Goal: Information Seeking & Learning: Learn about a topic

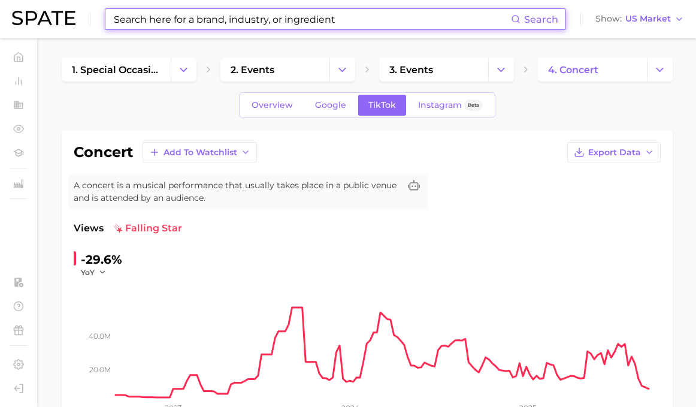
click at [185, 24] on input at bounding box center [312, 19] width 398 height 20
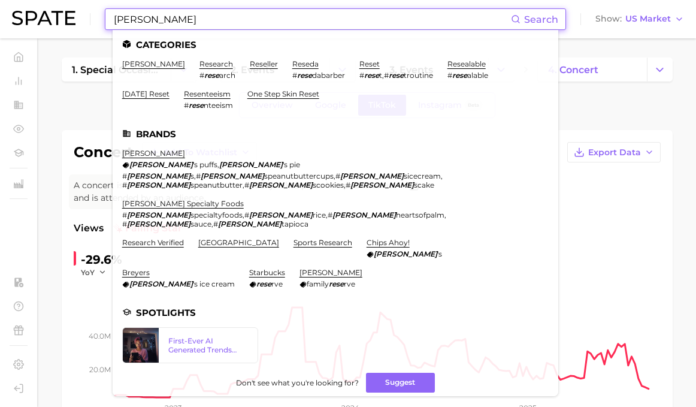
type input "reeses"
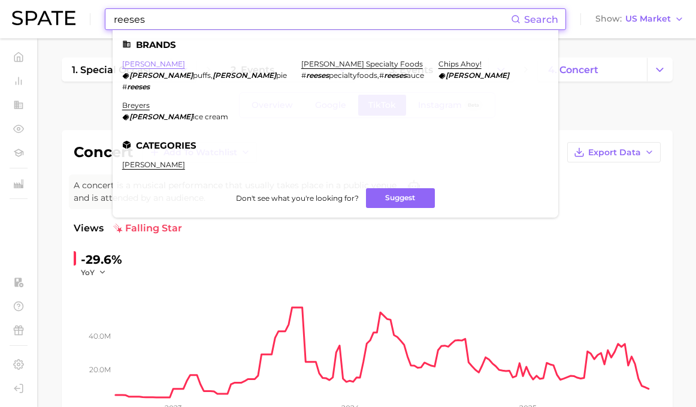
click at [136, 62] on link "[PERSON_NAME]" at bounding box center [153, 63] width 63 height 9
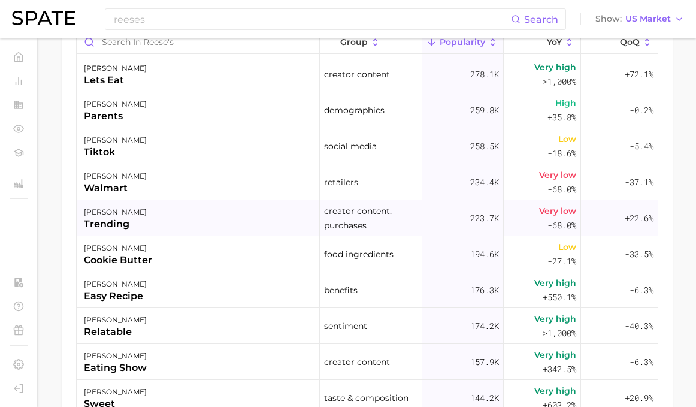
scroll to position [606, 0]
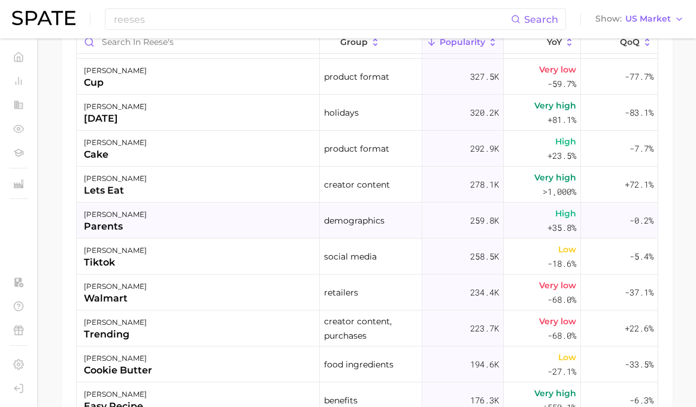
click at [154, 227] on div "[PERSON_NAME] parents" at bounding box center [198, 220] width 243 height 36
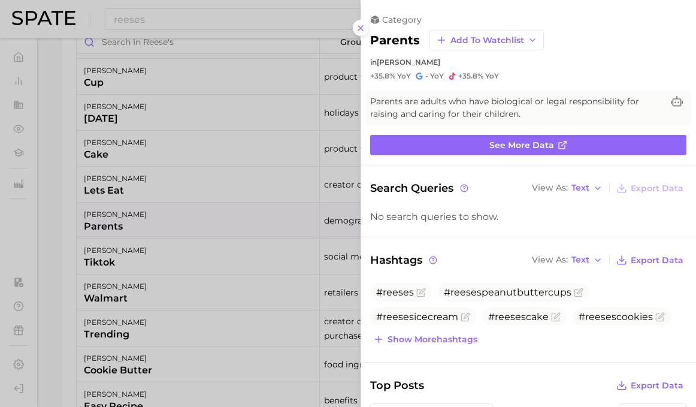
scroll to position [0, 0]
click at [272, 232] on div at bounding box center [348, 203] width 696 height 407
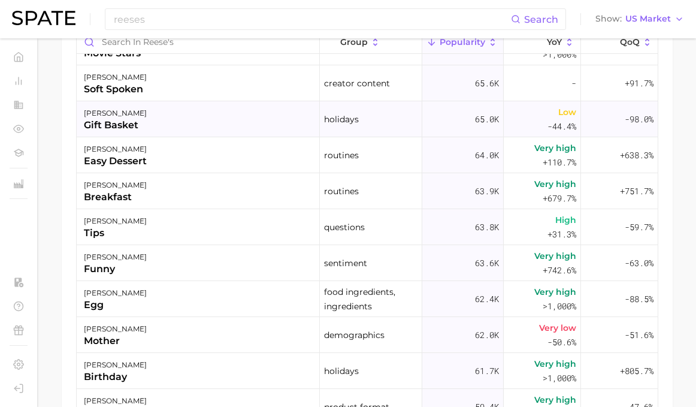
scroll to position [2503, 0]
click at [212, 190] on div "[PERSON_NAME] breakfast" at bounding box center [198, 192] width 243 height 36
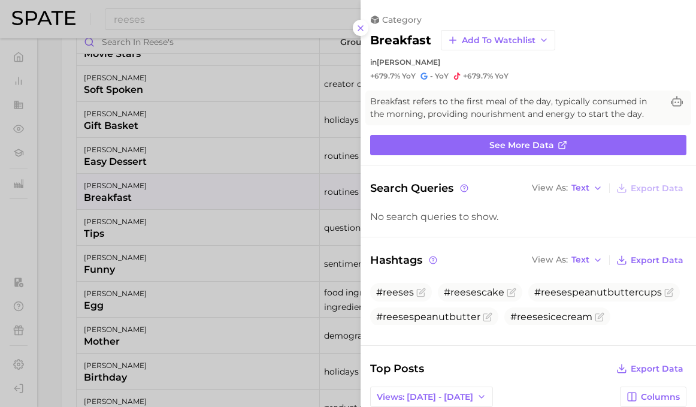
scroll to position [-1, 0]
click at [184, 276] on div at bounding box center [348, 203] width 696 height 407
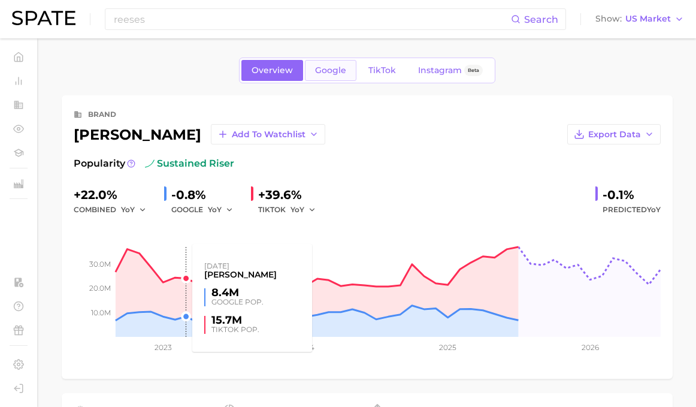
scroll to position [0, 0]
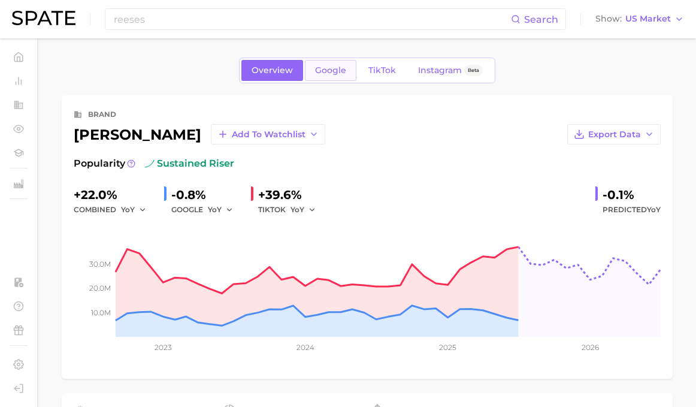
click at [333, 80] on link "Google" at bounding box center [330, 70] width 51 height 21
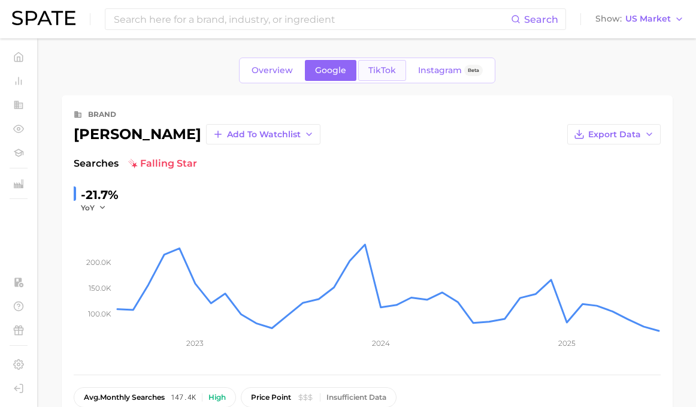
click at [377, 62] on link "TikTok" at bounding box center [382, 70] width 48 height 21
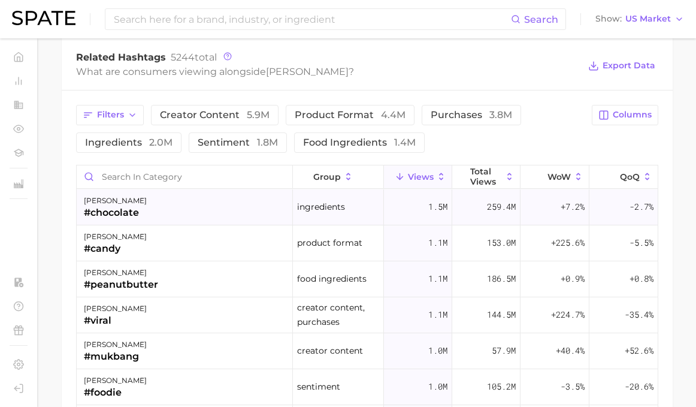
scroll to position [885, 0]
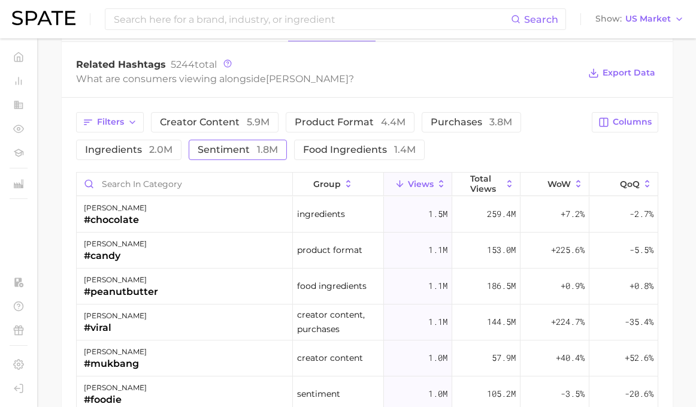
click at [257, 151] on span "1.8m" at bounding box center [267, 149] width 21 height 11
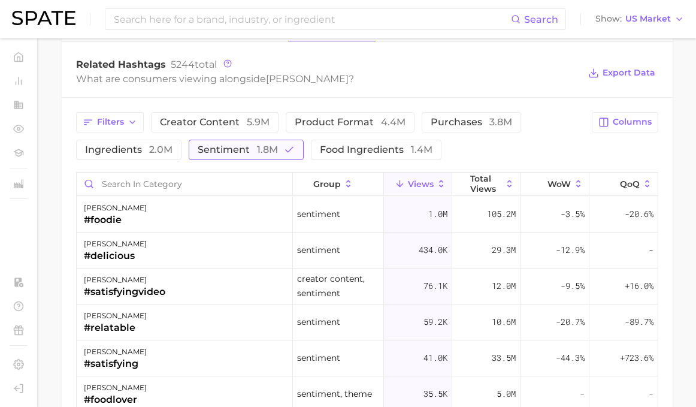
click at [257, 151] on span "1.8m" at bounding box center [267, 149] width 21 height 11
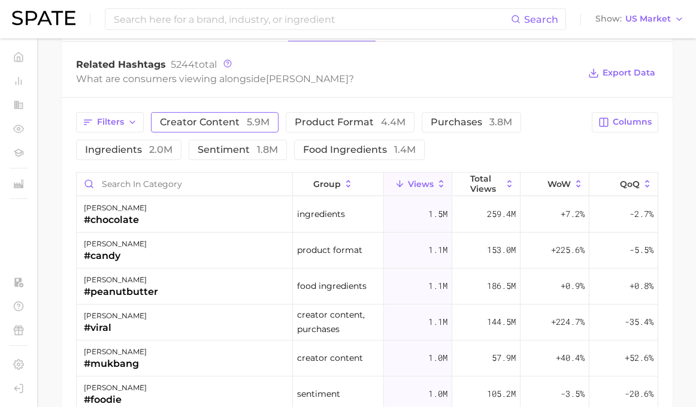
click at [247, 125] on span "5.9m" at bounding box center [258, 121] width 23 height 11
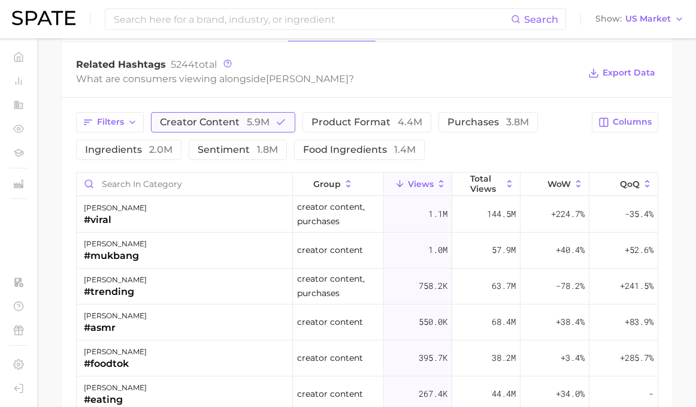
click at [247, 125] on span "5.9m" at bounding box center [258, 121] width 23 height 11
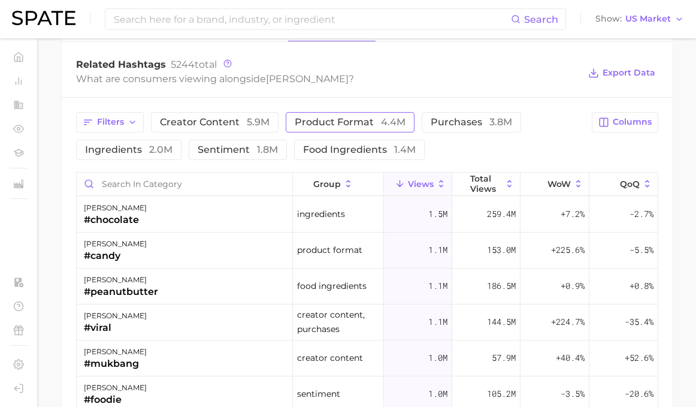
click at [338, 122] on span "product format 4.4m" at bounding box center [350, 122] width 111 height 10
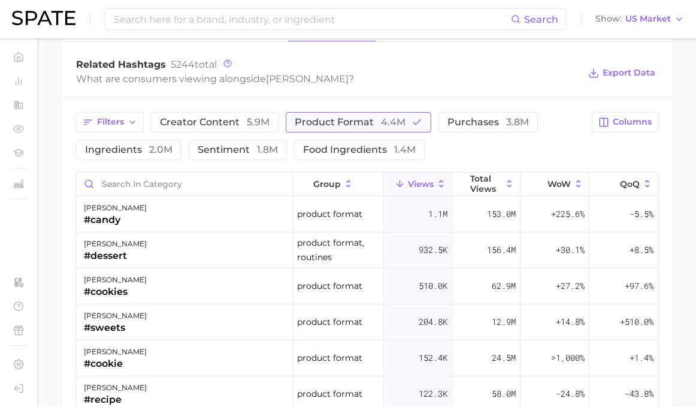
click at [338, 122] on span "product format 4.4m" at bounding box center [350, 122] width 111 height 10
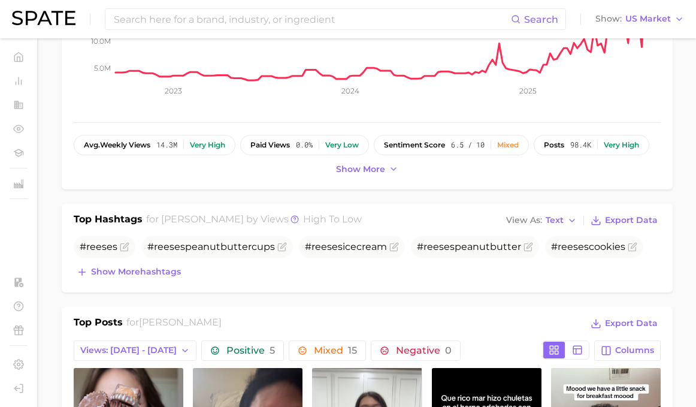
scroll to position [252, 0]
click at [138, 277] on span "Show more hashtags" at bounding box center [136, 271] width 90 height 10
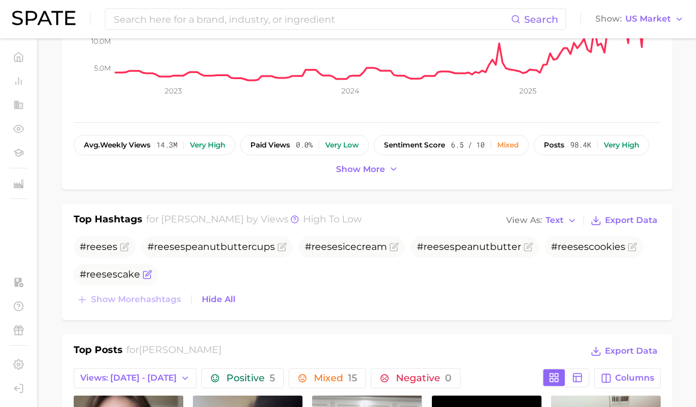
click at [104, 276] on span "#reesescake" at bounding box center [110, 273] width 60 height 11
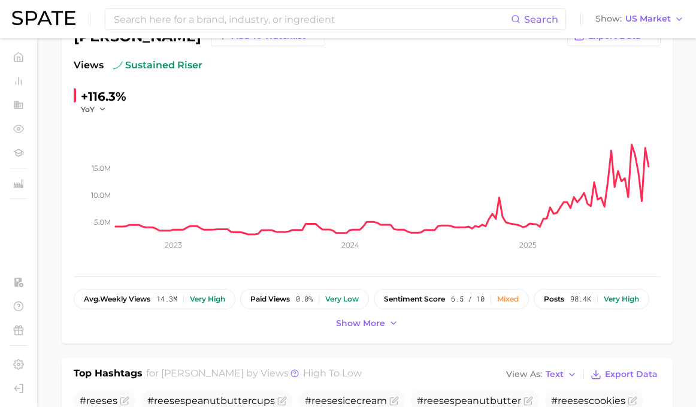
click at [104, 276] on div at bounding box center [367, 276] width 587 height 1
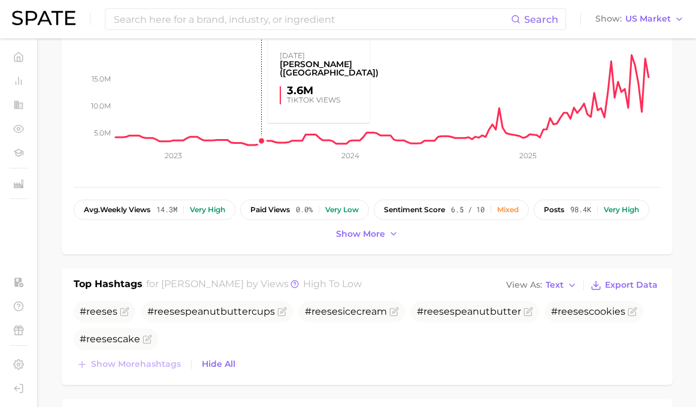
scroll to position [202, 0]
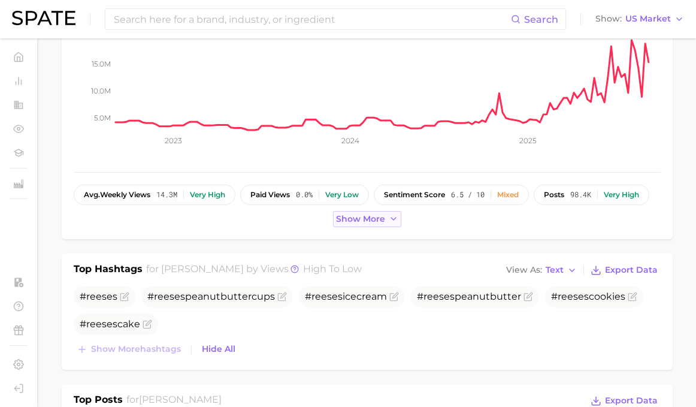
click at [365, 216] on span "Show more" at bounding box center [360, 219] width 49 height 10
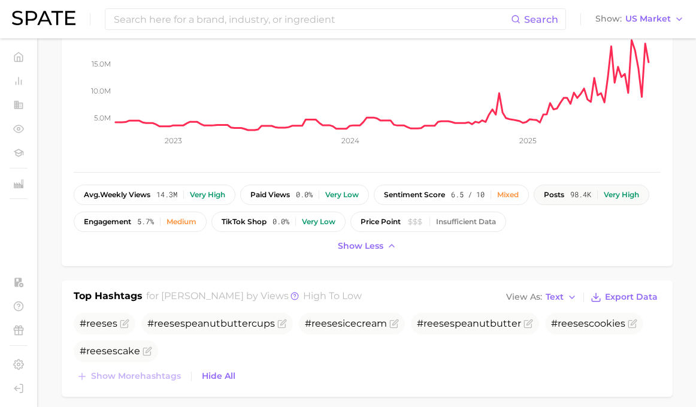
click at [570, 190] on span "98.4k" at bounding box center [580, 194] width 21 height 8
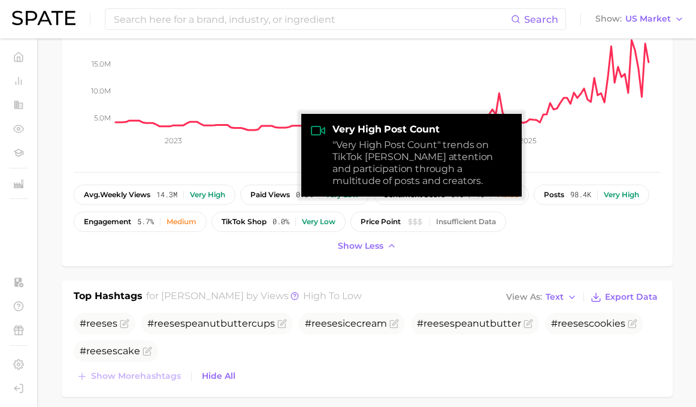
click at [568, 221] on div "avg. weekly views 14.3m Very high paid views 0.0% Very low sentiment score 6.5 …" at bounding box center [367, 207] width 587 height 47
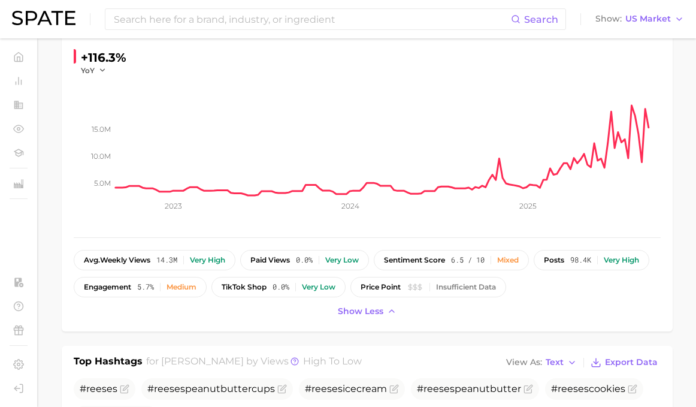
scroll to position [138, 0]
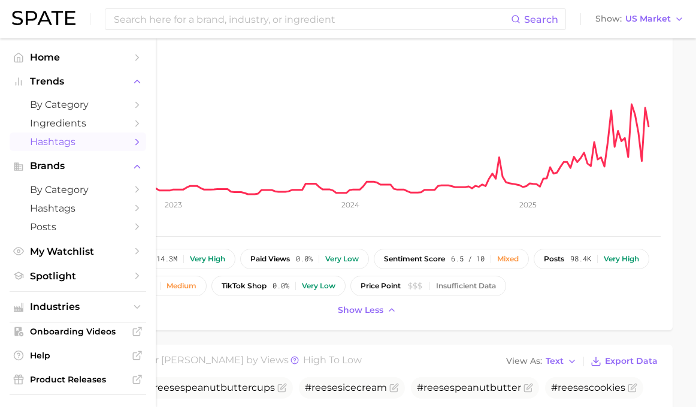
click at [65, 136] on span "Hashtags" at bounding box center [78, 141] width 96 height 11
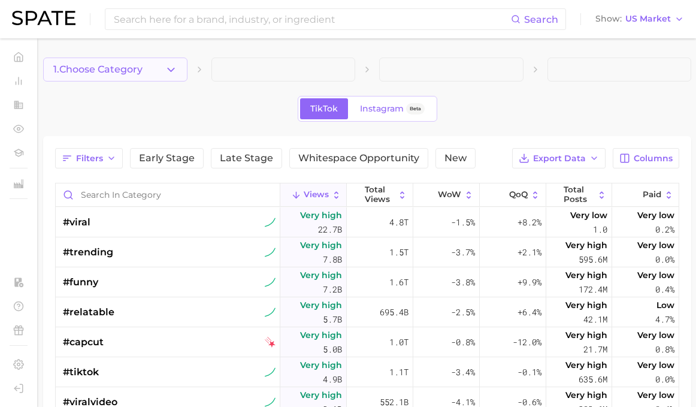
click at [159, 65] on button "1. Choose Category" at bounding box center [115, 69] width 144 height 24
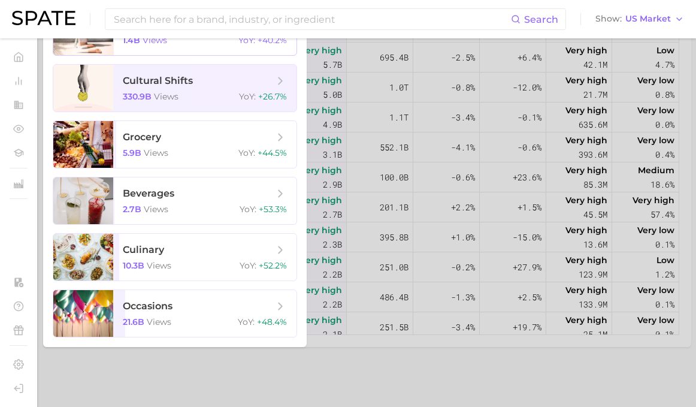
scroll to position [193, 0]
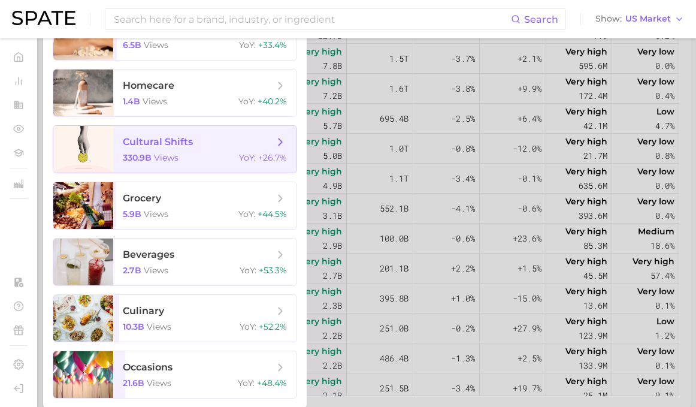
click at [160, 162] on span "views" at bounding box center [166, 157] width 25 height 11
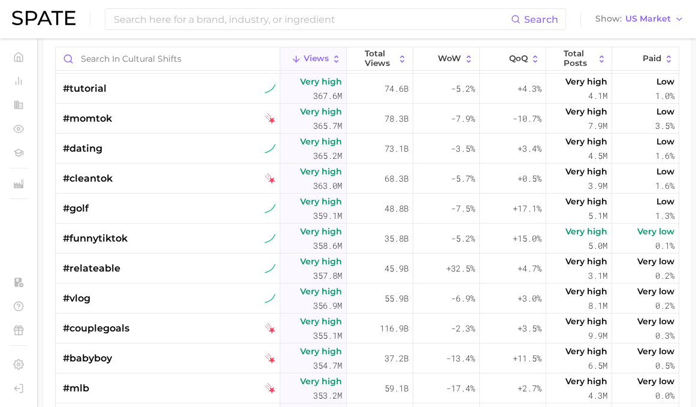
scroll to position [3814, 0]
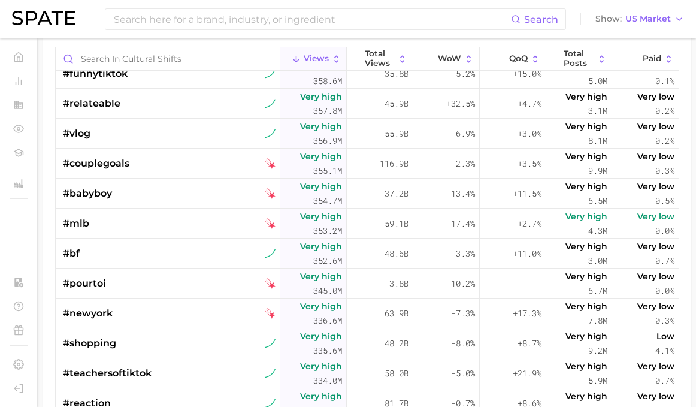
click at [80, 222] on span "#mlb" at bounding box center [76, 223] width 26 height 14
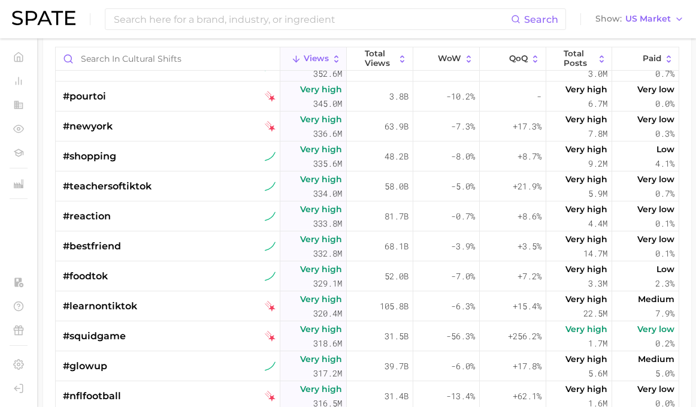
scroll to position [4100, 0]
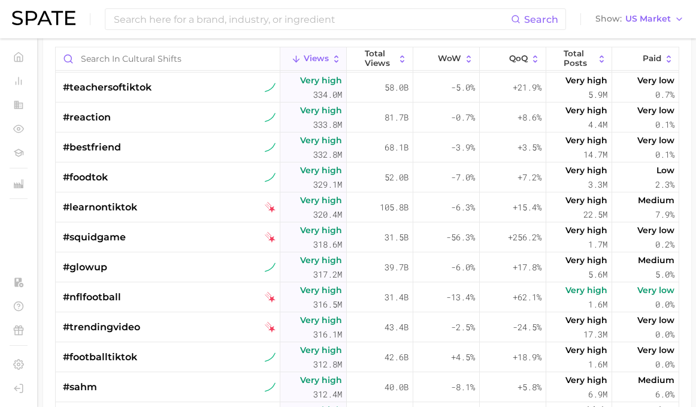
click at [196, 295] on div "#nflfootball" at bounding box center [169, 297] width 213 height 30
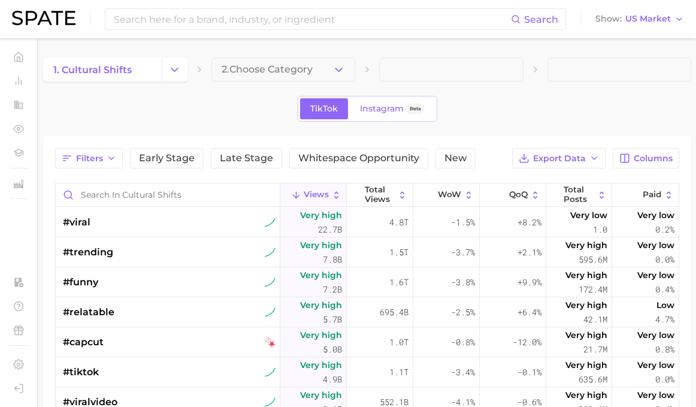
scroll to position [0, 0]
click at [116, 156] on button "Filters" at bounding box center [89, 158] width 68 height 20
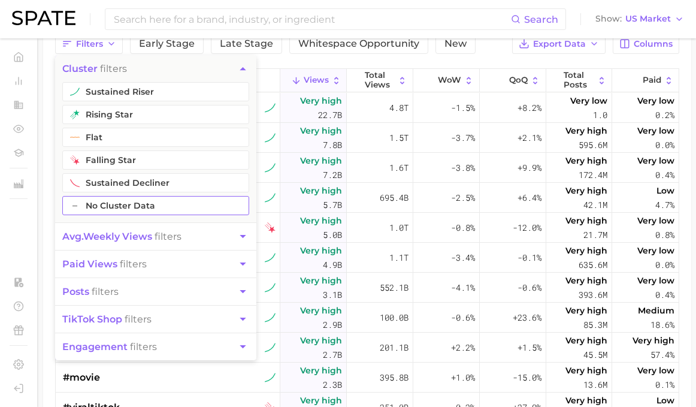
scroll to position [125, 0]
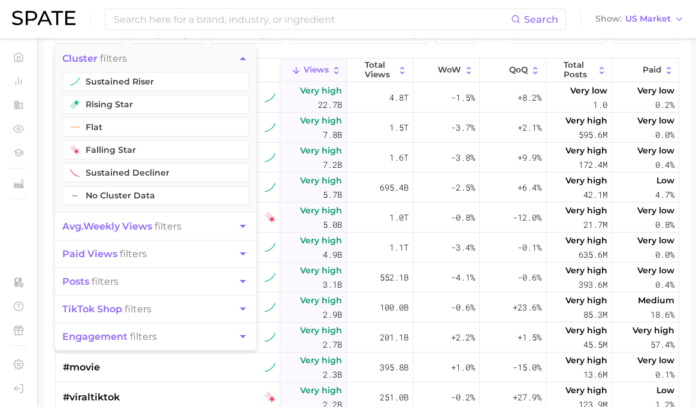
click at [117, 281] on button "posts filters" at bounding box center [155, 281] width 201 height 27
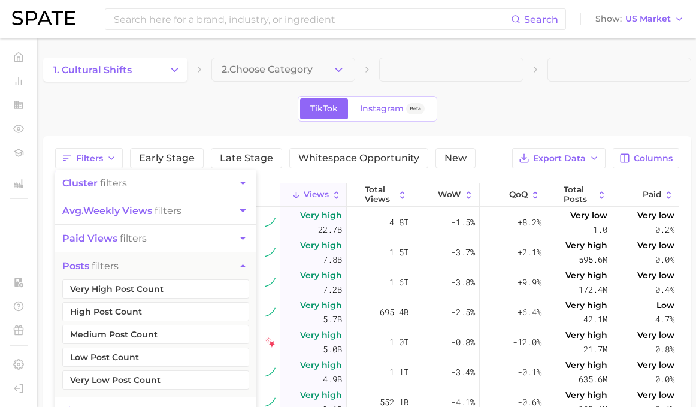
scroll to position [0, 0]
click at [538, 117] on div "TikTok Instagram Beta" at bounding box center [367, 109] width 648 height 26
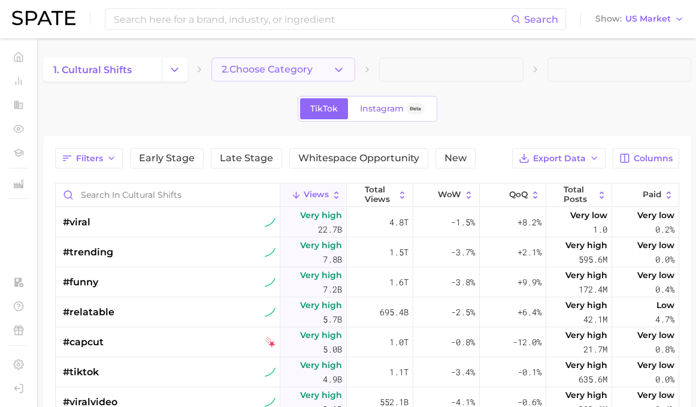
click at [331, 69] on button "2. Choose Category" at bounding box center [283, 69] width 144 height 24
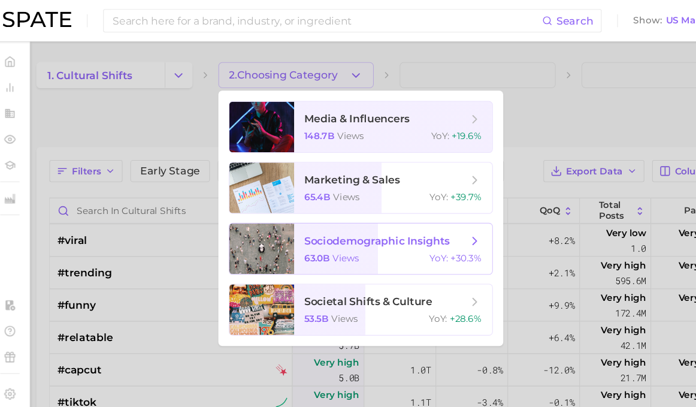
click at [294, 236] on span "63.0b" at bounding box center [303, 238] width 24 height 11
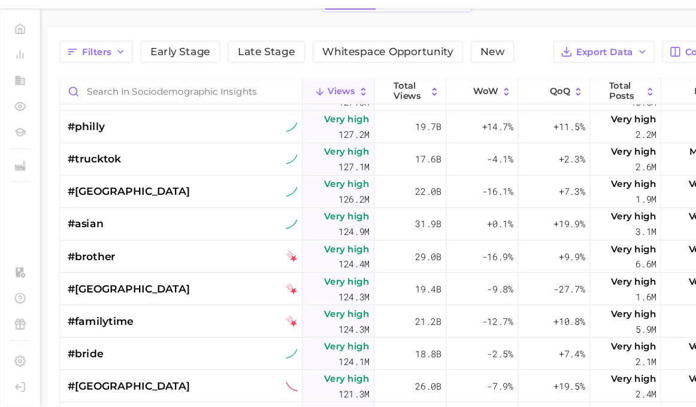
scroll to position [2999, 0]
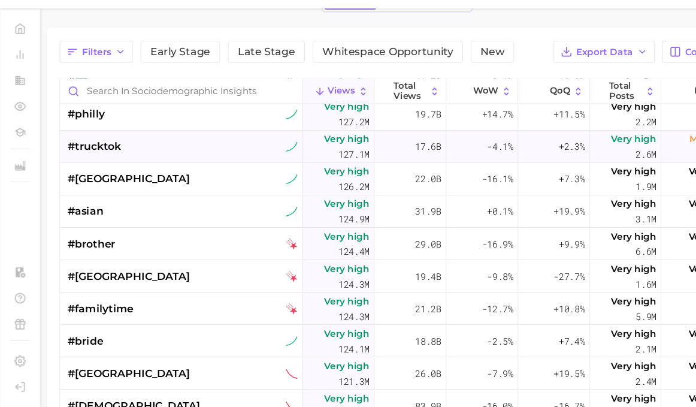
click at [105, 159] on span "#trucktok" at bounding box center [87, 166] width 49 height 14
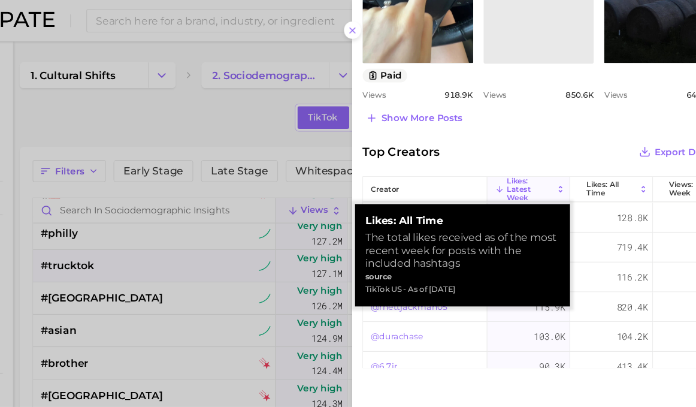
scroll to position [0, 0]
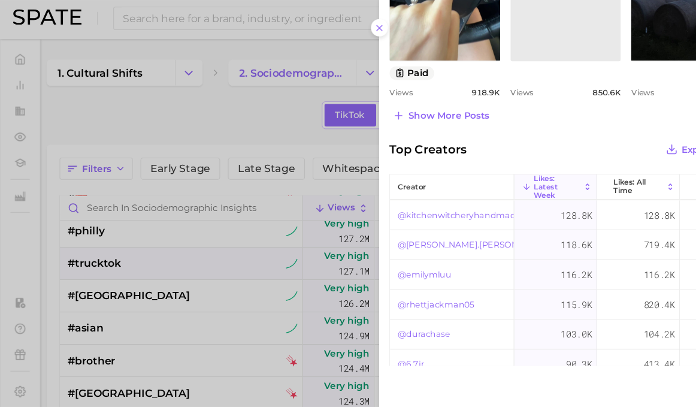
click at [223, 189] on div at bounding box center [348, 203] width 696 height 407
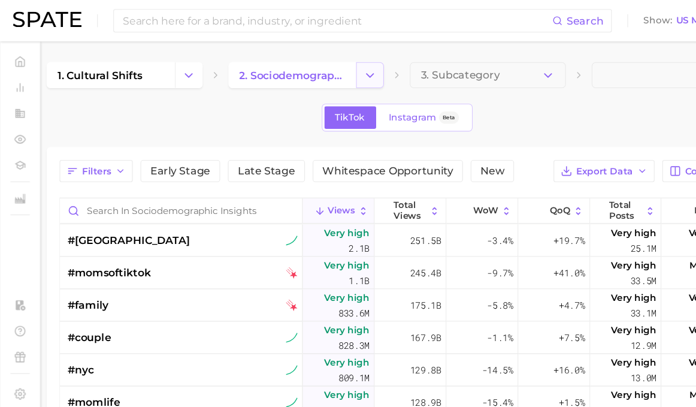
click at [341, 72] on icon "Change Category" at bounding box center [342, 69] width 13 height 13
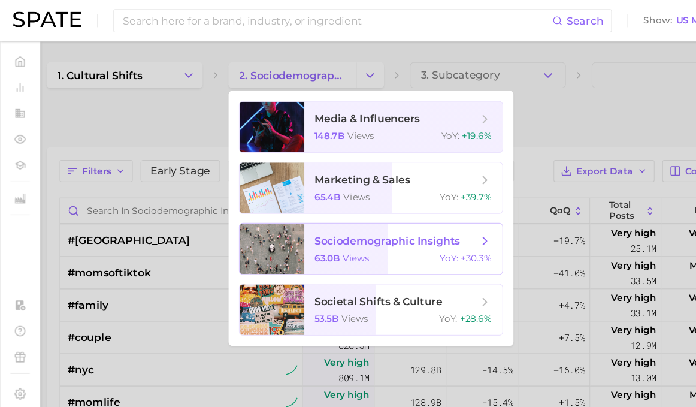
scroll to position [20, 0]
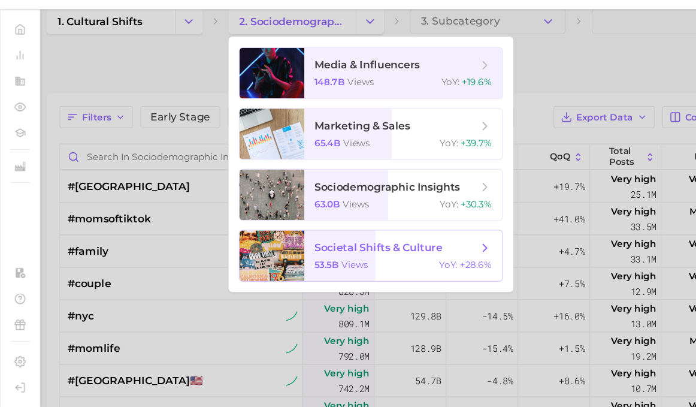
click at [308, 256] on span "societal shifts & culture 53.5b views YoY : +28.6%" at bounding box center [372, 266] width 183 height 47
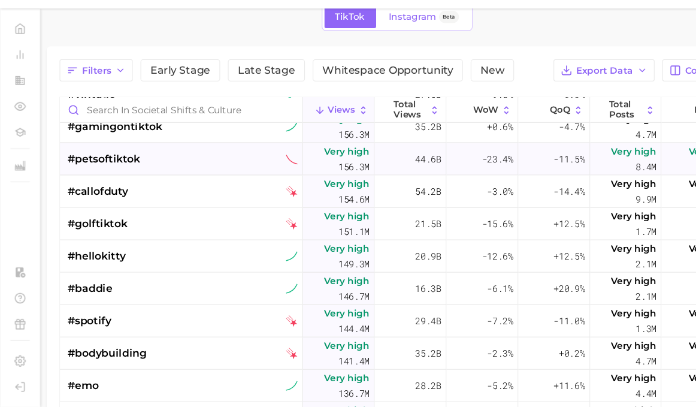
scroll to position [1963, 0]
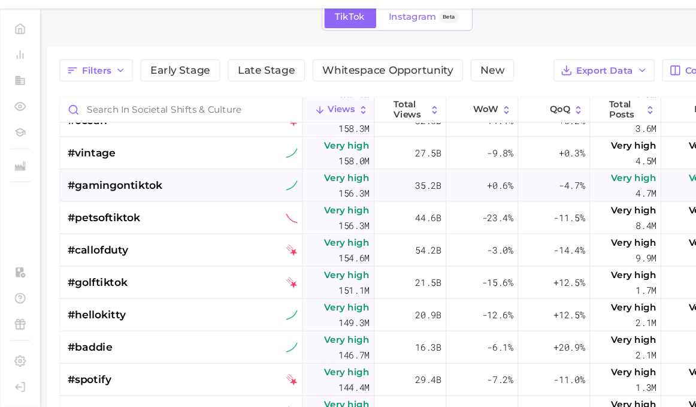
click at [170, 187] on div "#gamingontiktok" at bounding box center [169, 202] width 213 height 30
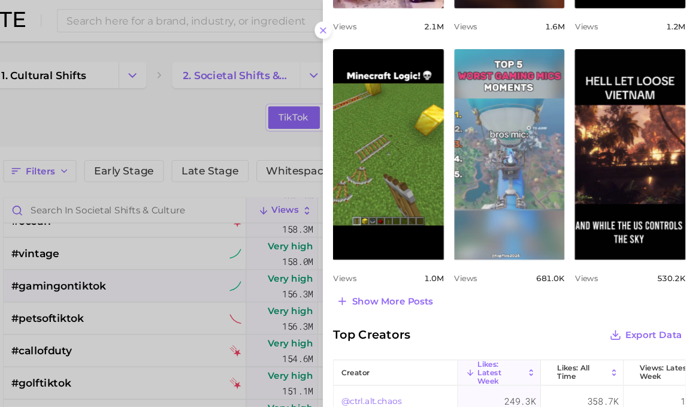
scroll to position [514, 0]
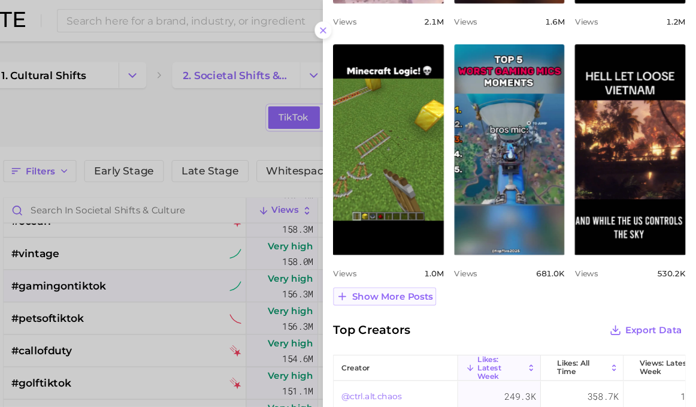
click at [378, 274] on span "Show more posts" at bounding box center [415, 274] width 75 height 10
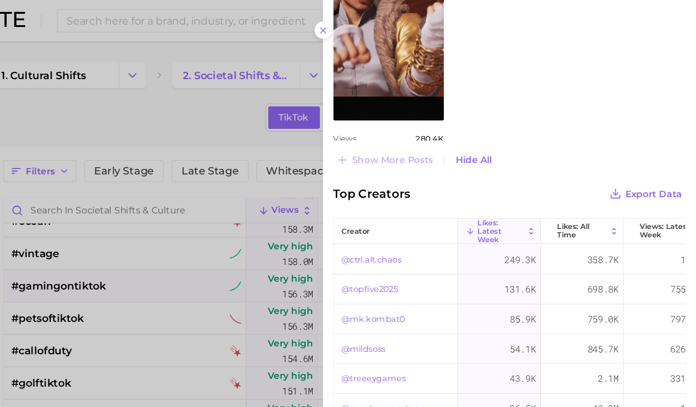
scroll to position [0, 0]
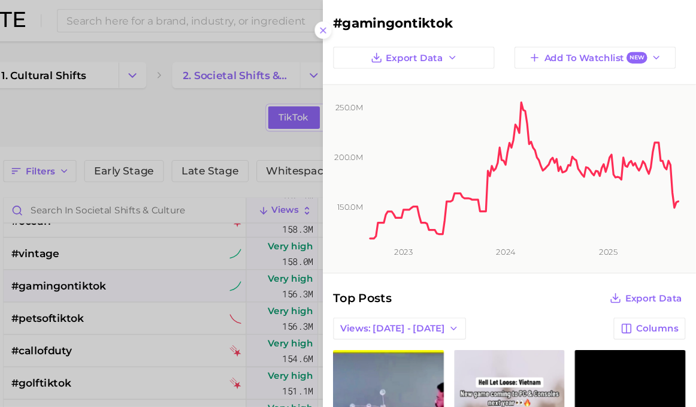
click at [166, 241] on div at bounding box center [348, 203] width 696 height 407
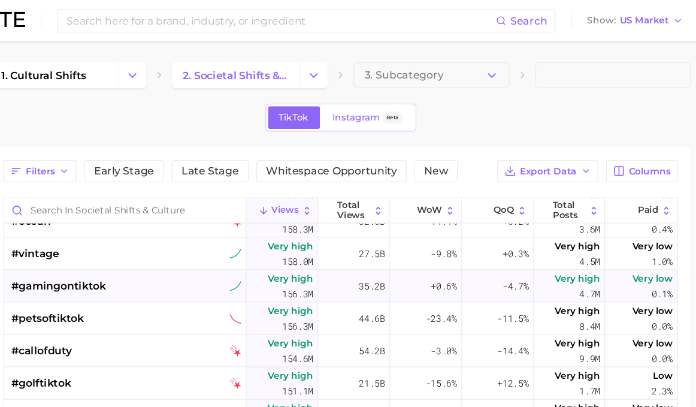
click at [92, 260] on div "#gamingontiktok" at bounding box center [169, 265] width 213 height 30
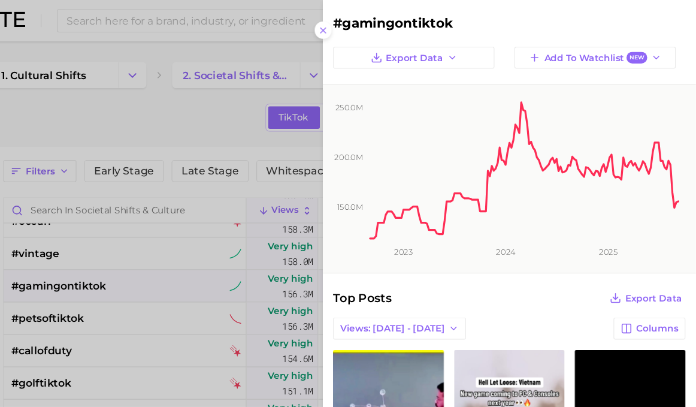
click at [128, 258] on div at bounding box center [348, 203] width 696 height 407
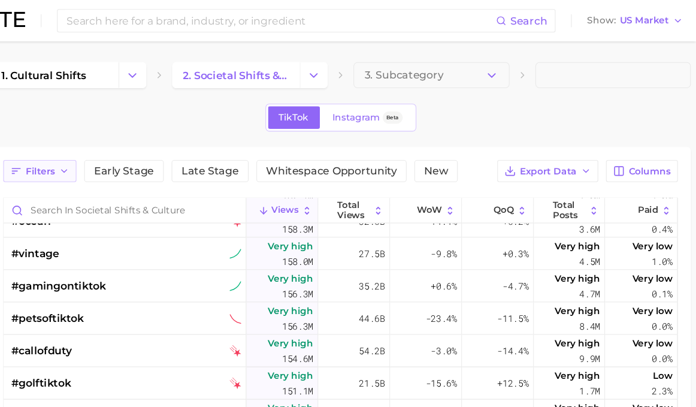
click at [63, 151] on button "Filters" at bounding box center [89, 158] width 68 height 20
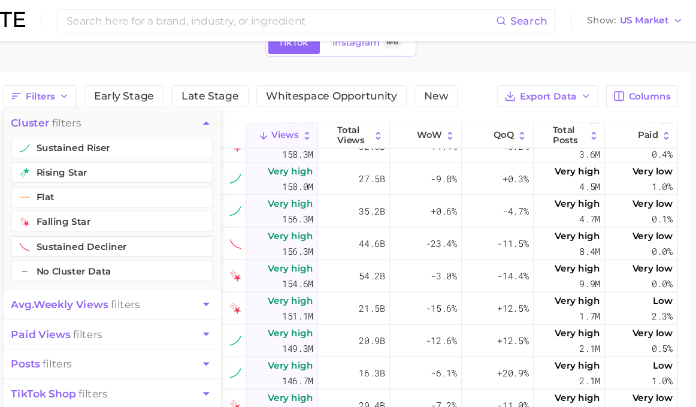
scroll to position [66, 0]
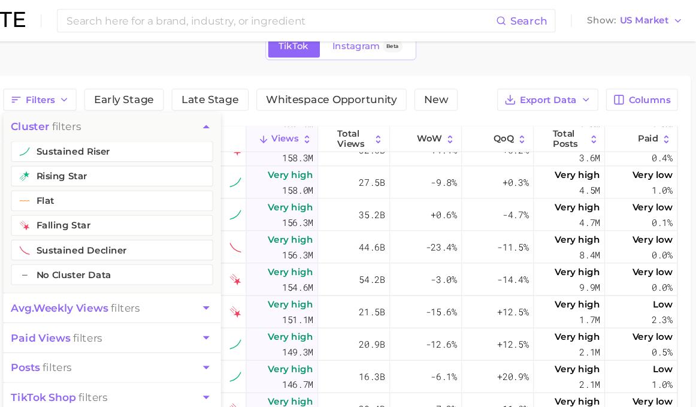
click at [430, 89] on div "Filters cluster filters sustained riser rising star flat falling star sustained…" at bounding box center [367, 92] width 624 height 20
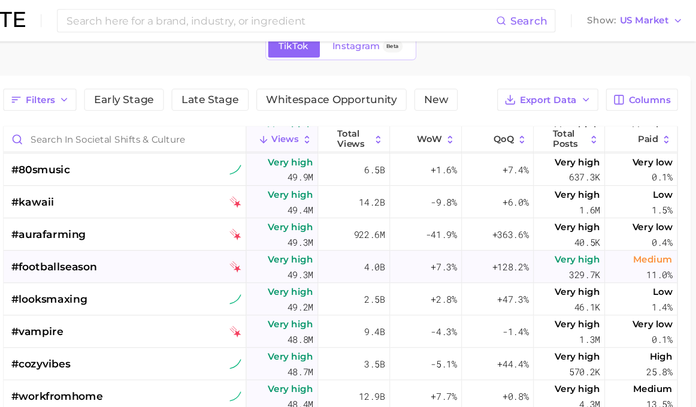
scroll to position [5255, 0]
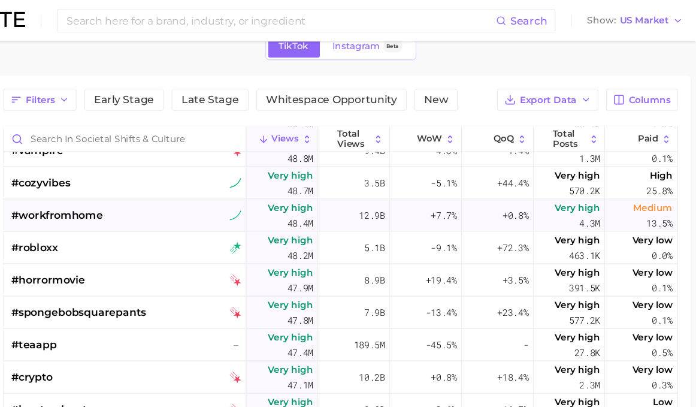
click at [107, 200] on div "#workfromhome" at bounding box center [169, 199] width 213 height 30
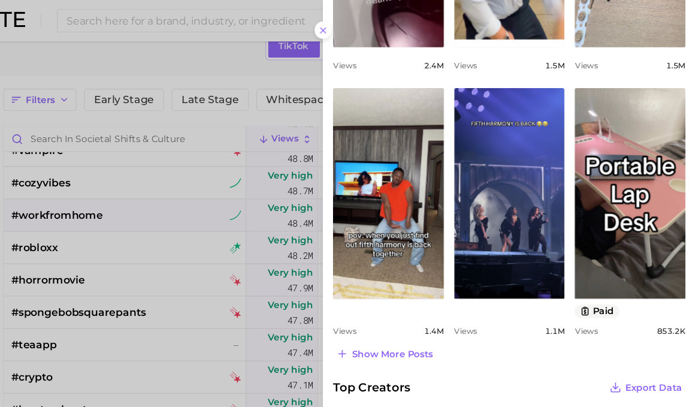
scroll to position [475, 0]
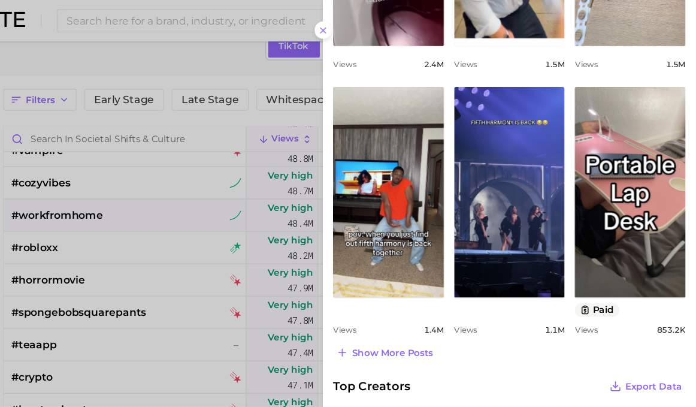
click at [198, 183] on div at bounding box center [348, 203] width 696 height 407
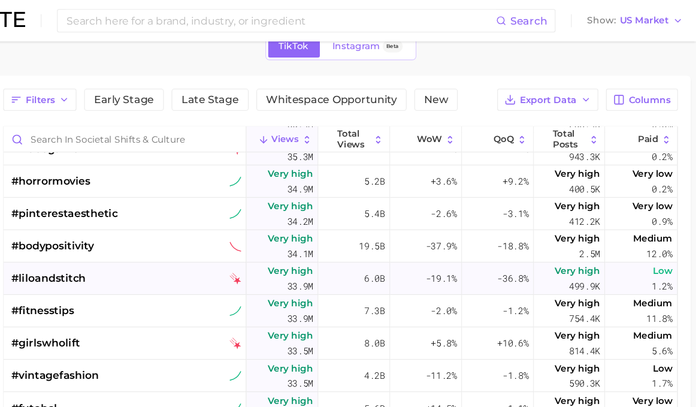
scroll to position [6840, 0]
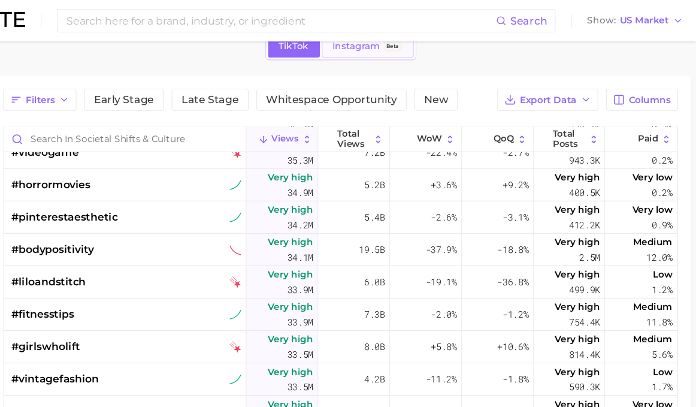
click at [360, 41] on span "Instagram" at bounding box center [382, 43] width 44 height 10
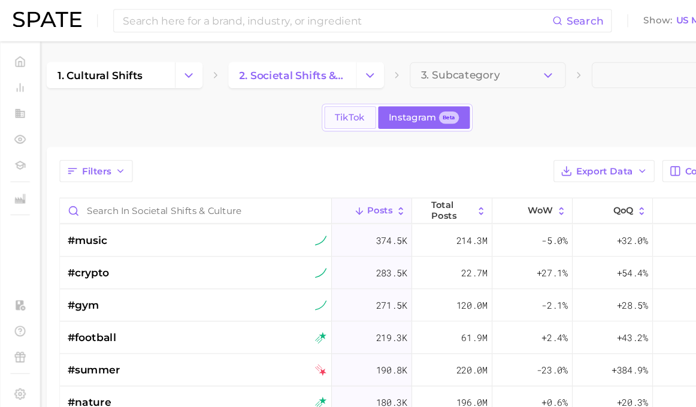
click at [318, 113] on span "TikTok" at bounding box center [324, 109] width 28 height 10
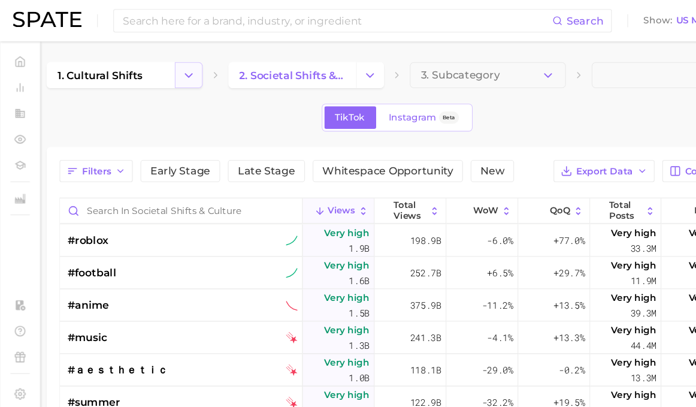
click at [177, 71] on icon "Change Category" at bounding box center [174, 69] width 13 height 13
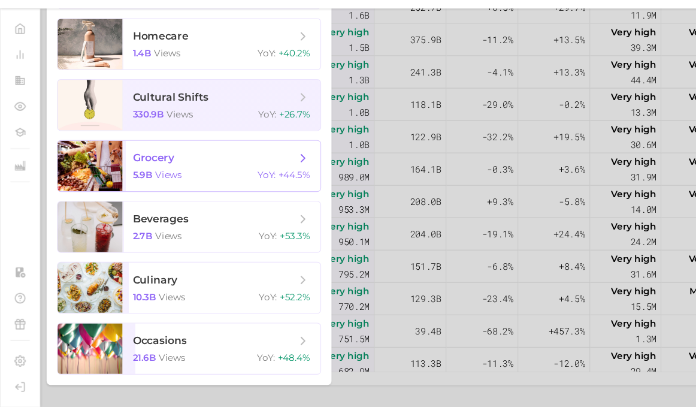
scroll to position [219, 0]
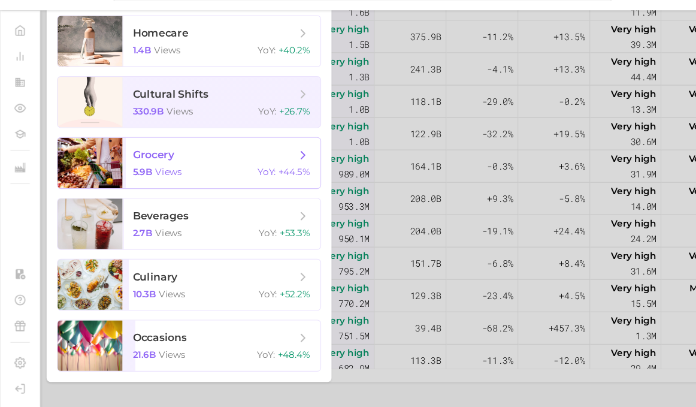
click at [164, 183] on span "views" at bounding box center [156, 188] width 25 height 11
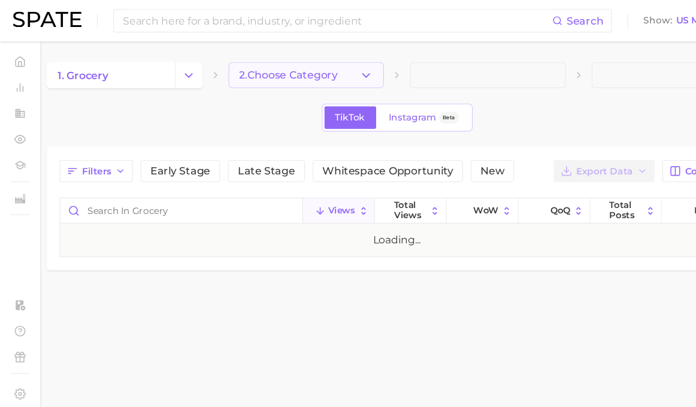
click at [288, 66] on span "2. Choose Category" at bounding box center [267, 69] width 91 height 11
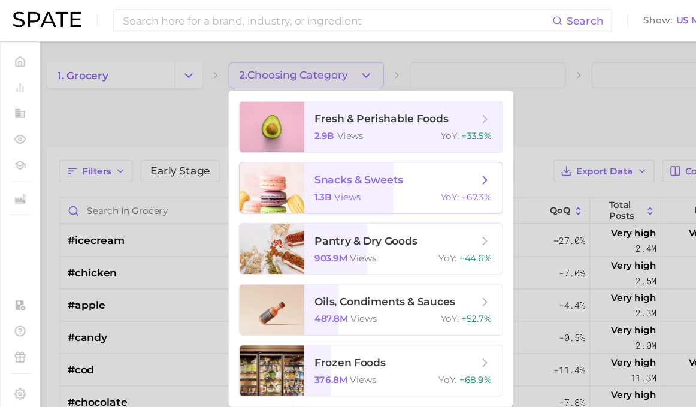
click at [270, 180] on div at bounding box center [252, 173] width 60 height 47
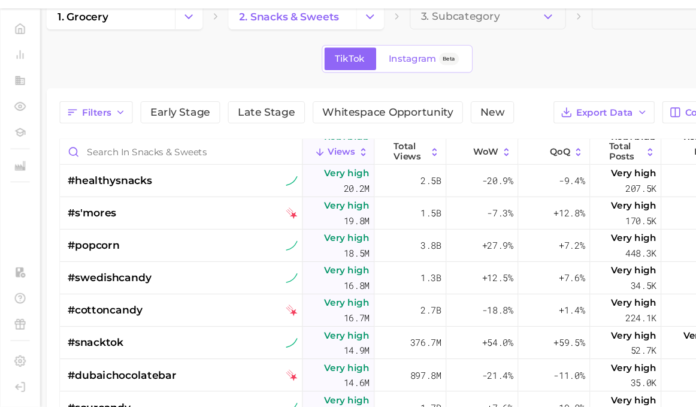
scroll to position [263, 0]
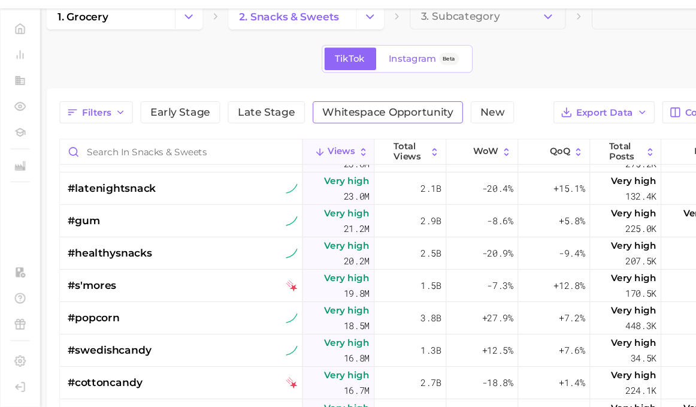
click at [341, 129] on span "Whitespace Opportunity" at bounding box center [358, 134] width 121 height 10
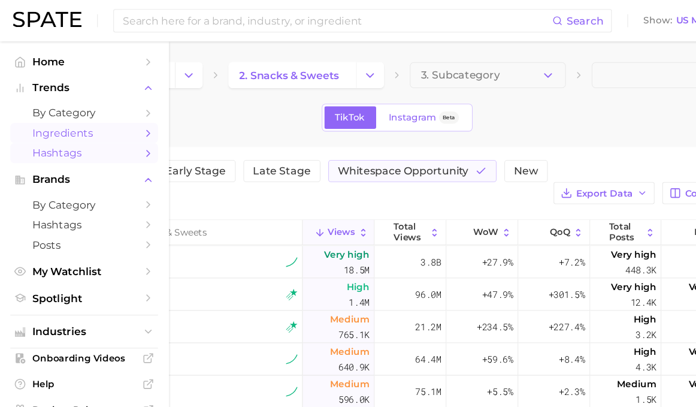
click at [65, 125] on span "Ingredients" at bounding box center [78, 122] width 96 height 11
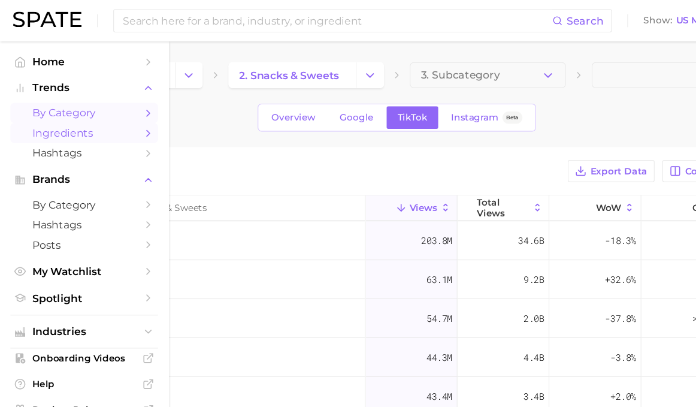
click at [132, 105] on icon "Sidebar" at bounding box center [137, 104] width 11 height 11
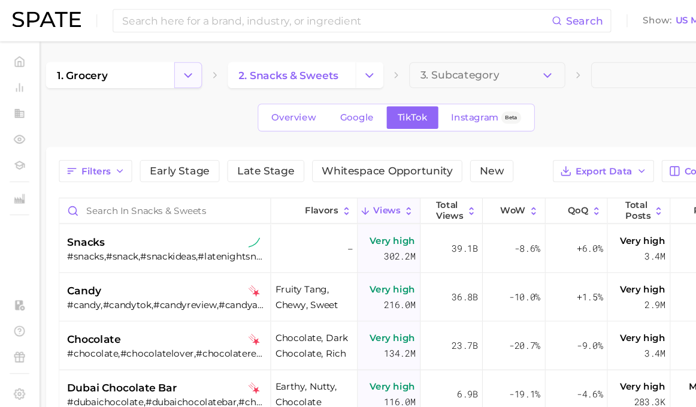
click at [178, 69] on icon "Change Category" at bounding box center [174, 69] width 13 height 13
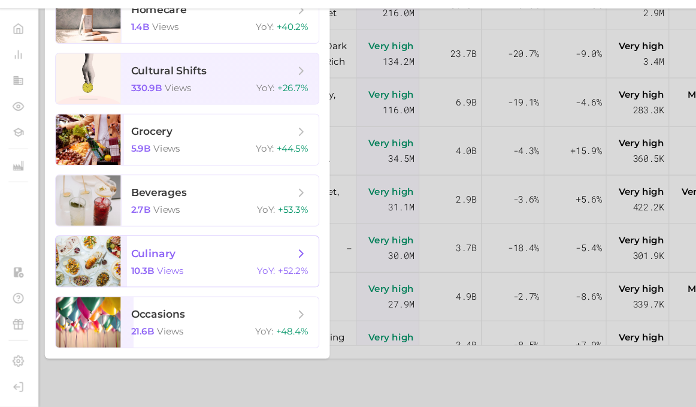
scroll to position [241, 0]
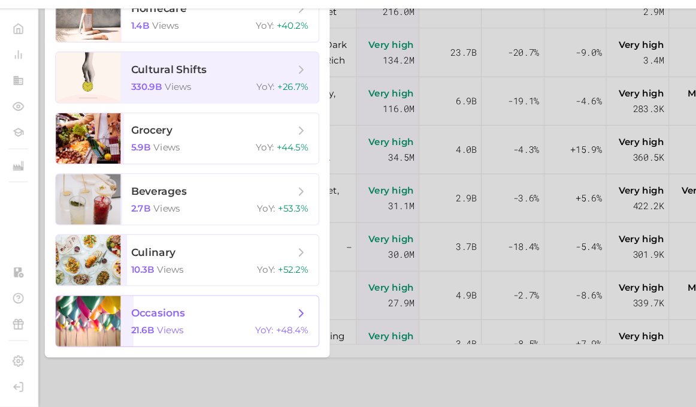
click at [142, 314] on span "occasions" at bounding box center [148, 319] width 50 height 11
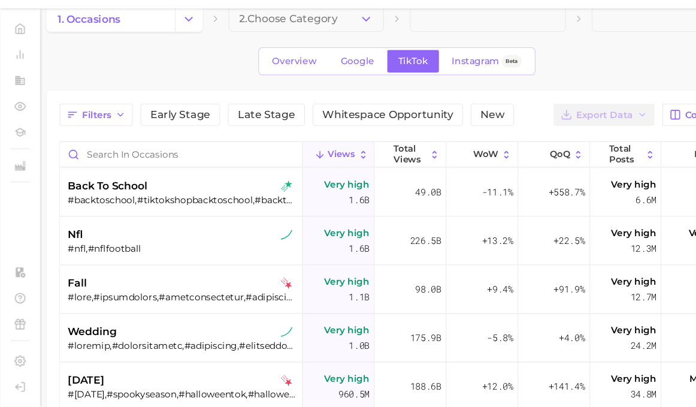
scroll to position [46, 0]
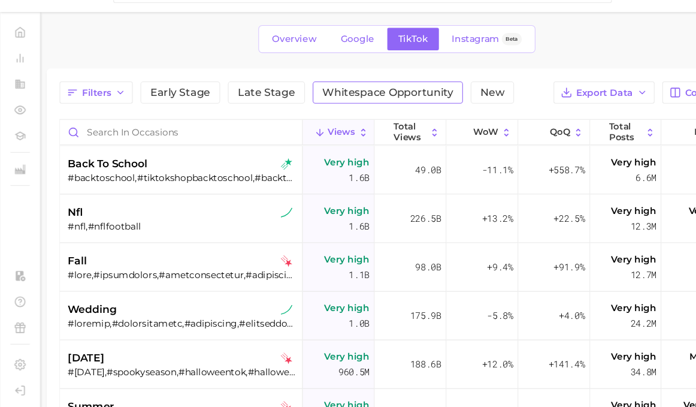
click at [357, 102] on button "Whitespace Opportunity" at bounding box center [358, 112] width 139 height 20
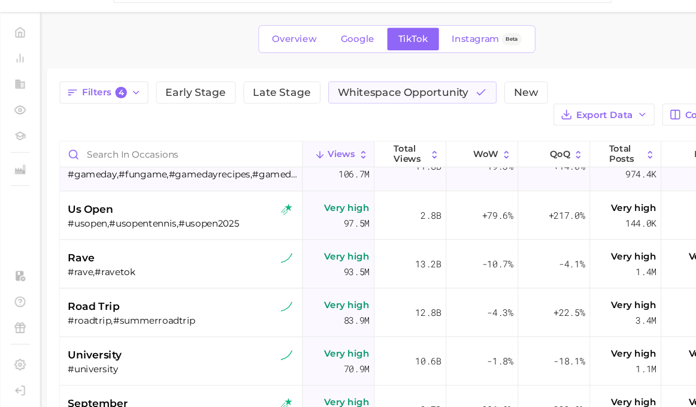
scroll to position [521, 0]
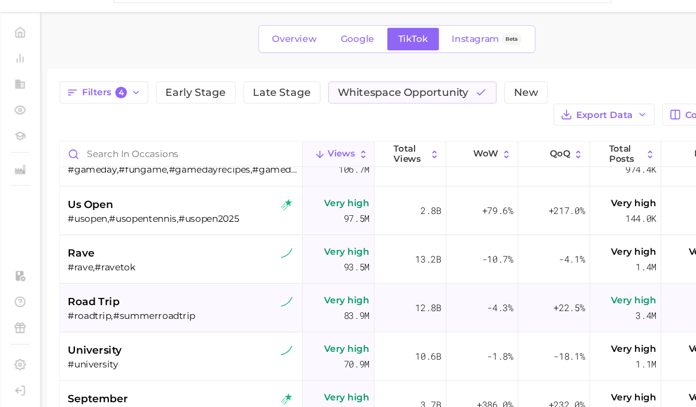
click at [111, 299] on div "road trip" at bounding box center [169, 306] width 213 height 14
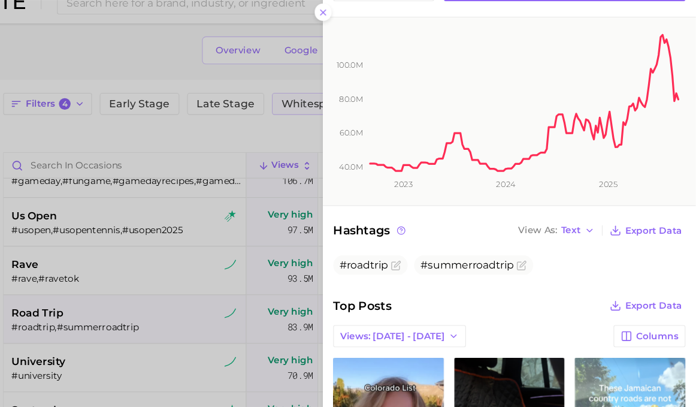
scroll to position [165, 0]
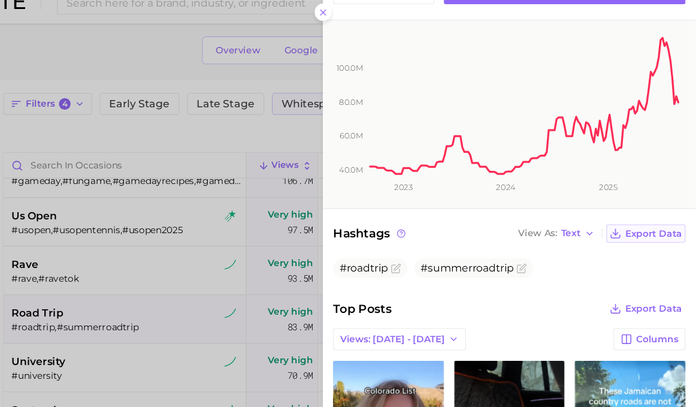
click at [630, 228] on span "Export Data" at bounding box center [656, 233] width 53 height 10
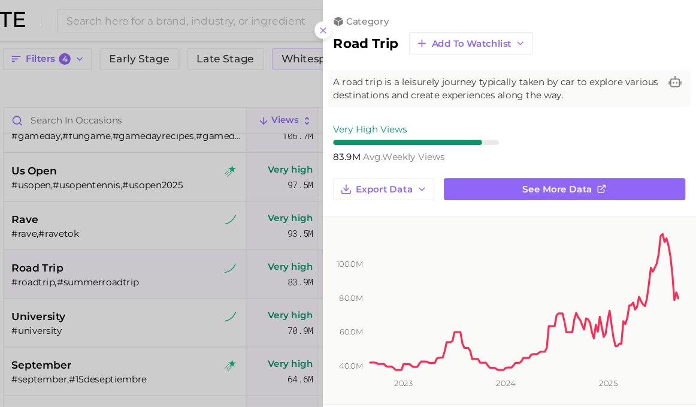
scroll to position [104, 0]
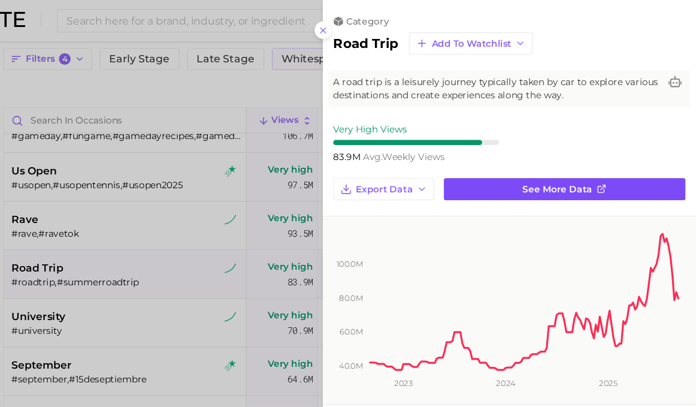
click at [471, 174] on link "See more data" at bounding box center [574, 175] width 223 height 20
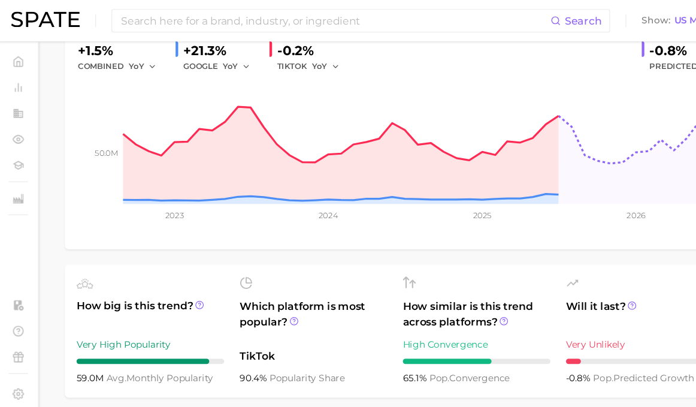
scroll to position [145, 0]
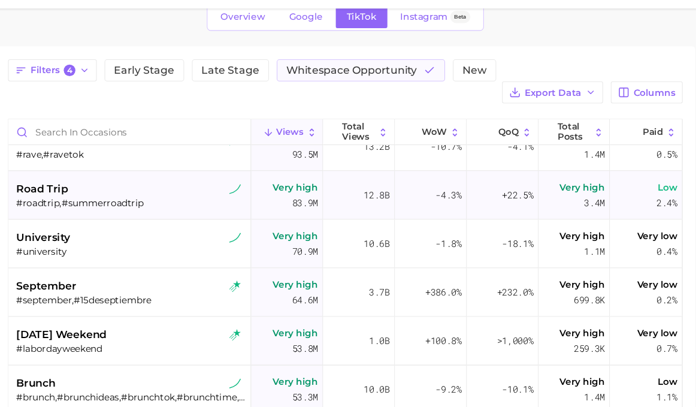
scroll to position [81, 0]
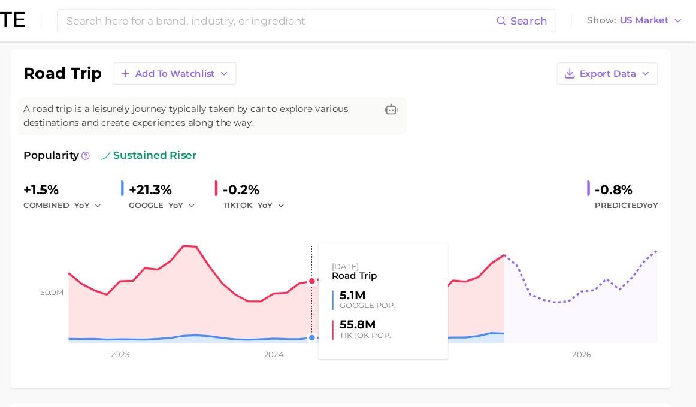
scroll to position [83, 0]
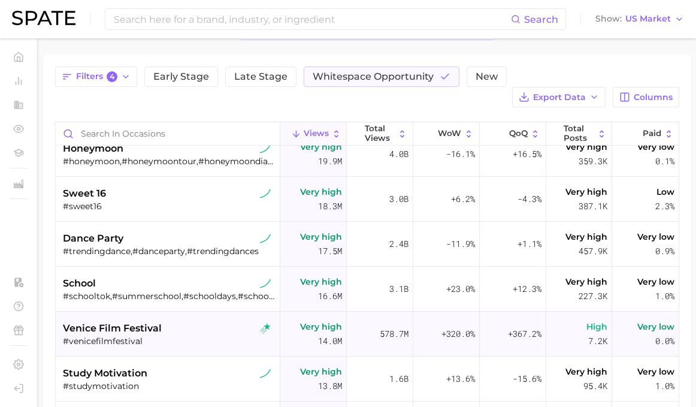
scroll to position [1332, 0]
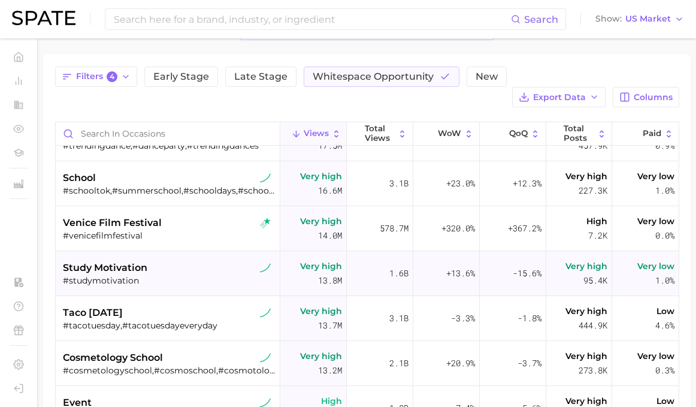
click at [124, 260] on span "study motivation" at bounding box center [105, 267] width 84 height 14
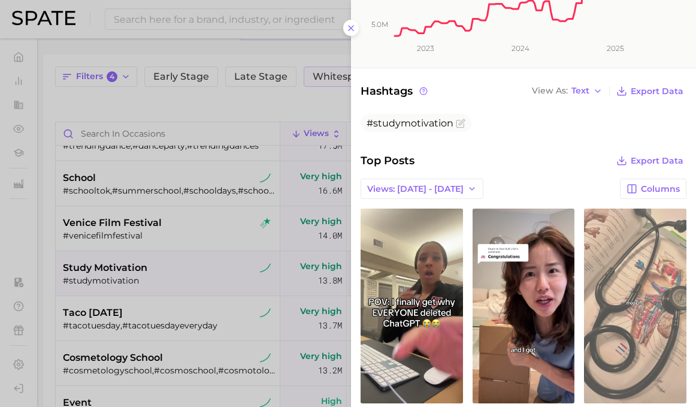
scroll to position [333, 0]
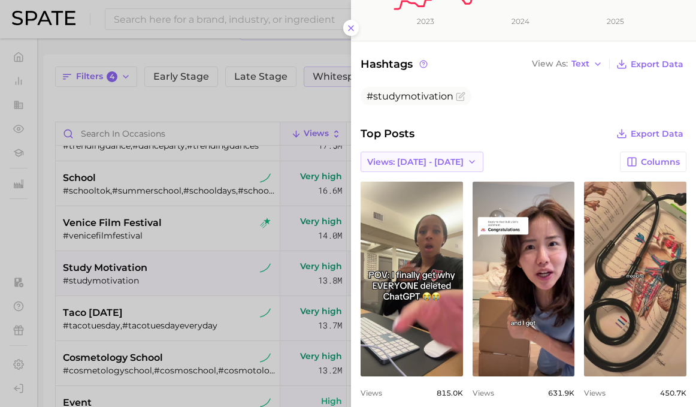
click at [467, 157] on icon "button" at bounding box center [472, 162] width 10 height 10
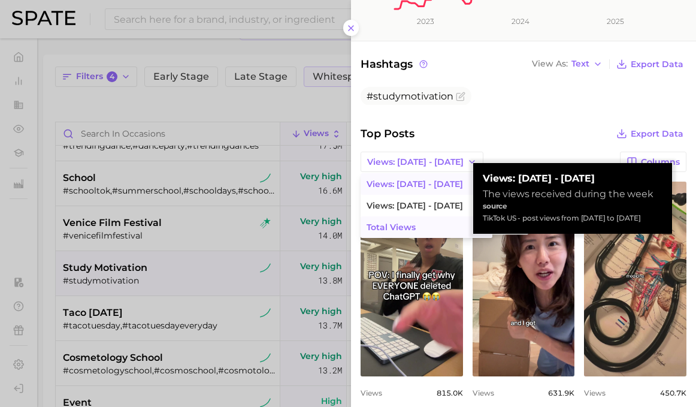
click at [418, 216] on button "Total Views" at bounding box center [426, 227] width 132 height 22
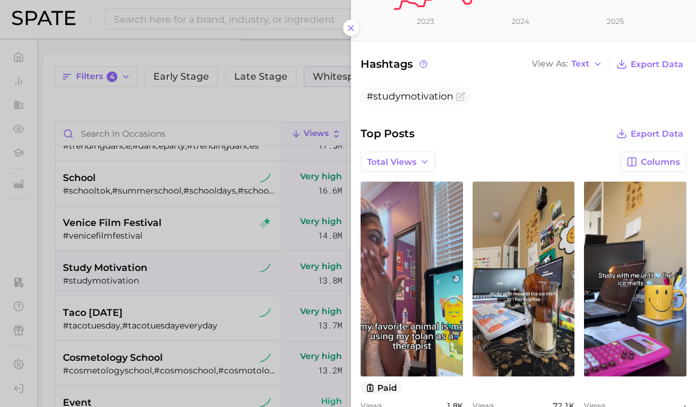
scroll to position [0, 0]
click at [228, 213] on div at bounding box center [348, 203] width 696 height 407
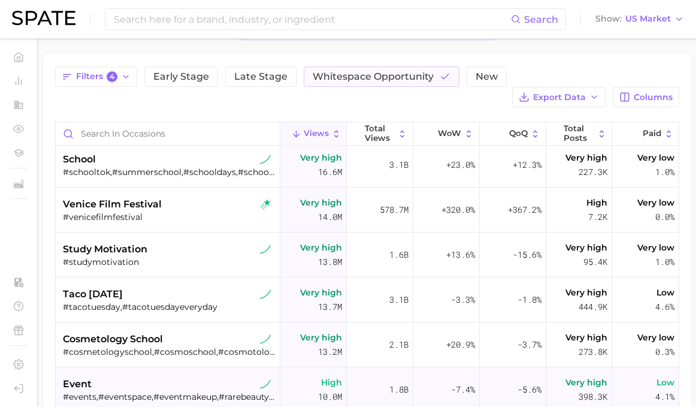
scroll to position [1351, 0]
click at [174, 242] on div "study motivation" at bounding box center [169, 249] width 213 height 14
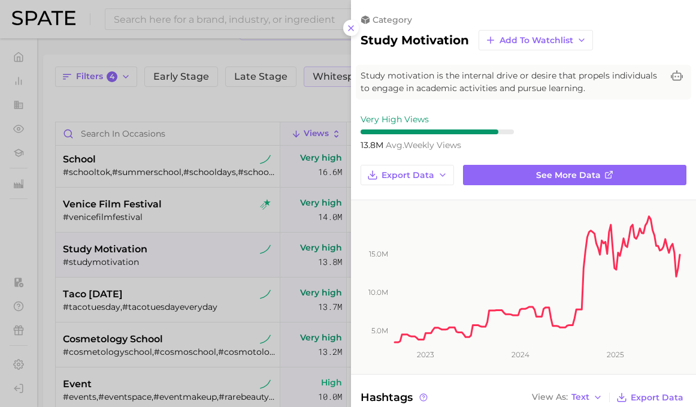
scroll to position [0, 0]
click at [174, 226] on div at bounding box center [348, 203] width 696 height 407
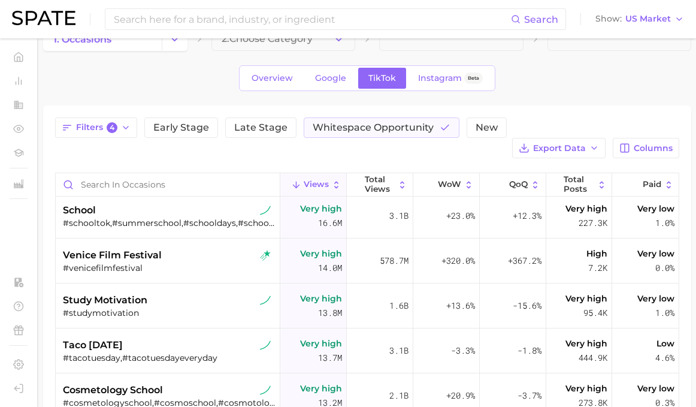
scroll to position [22, 0]
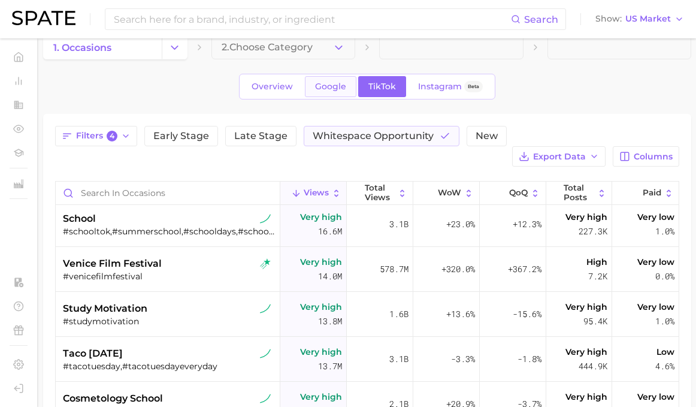
click at [335, 86] on span "Google" at bounding box center [330, 86] width 31 height 10
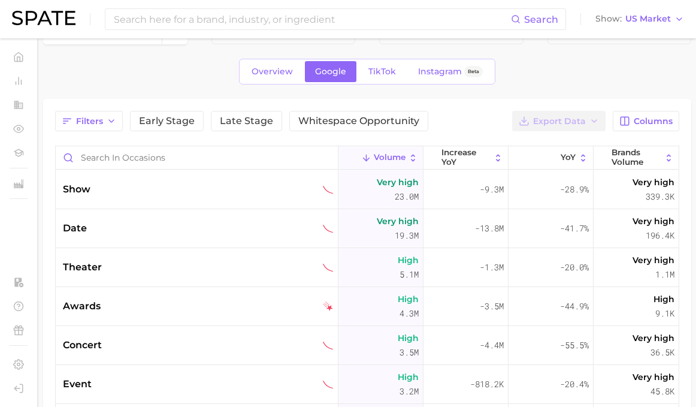
scroll to position [48, 0]
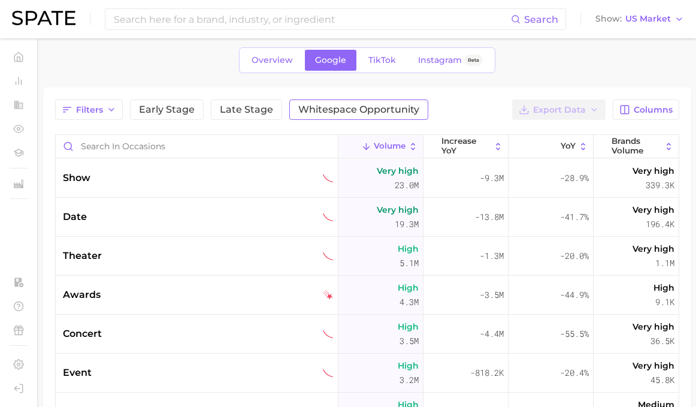
click at [327, 108] on span "Whitespace Opportunity" at bounding box center [358, 110] width 121 height 10
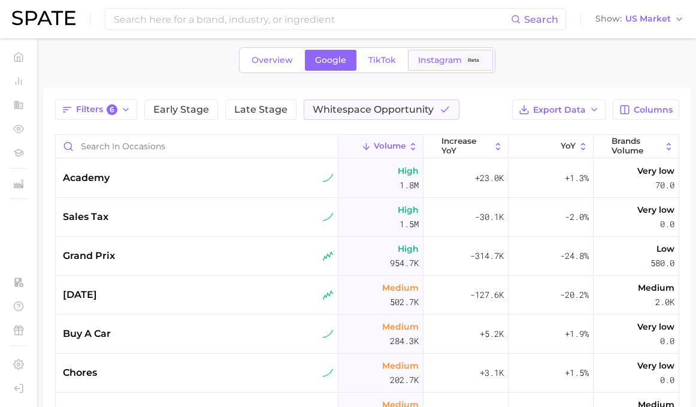
click at [456, 55] on div "Instagram Beta" at bounding box center [450, 60] width 65 height 10
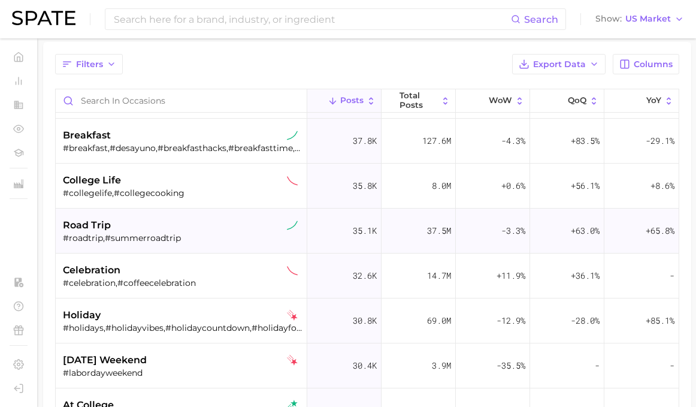
scroll to position [945, 0]
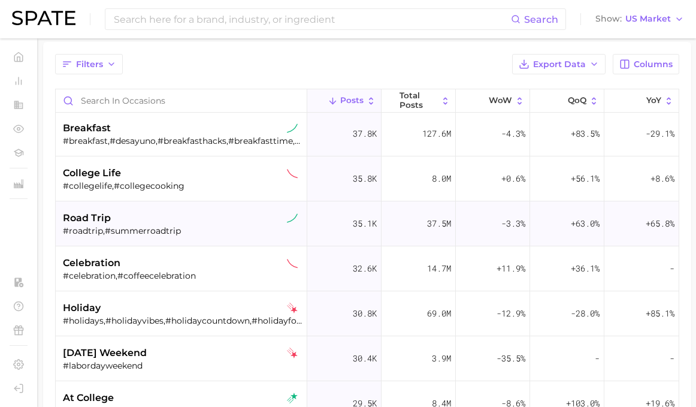
click at [213, 228] on div "#roadtrip,#summerroadtrip" at bounding box center [182, 230] width 239 height 11
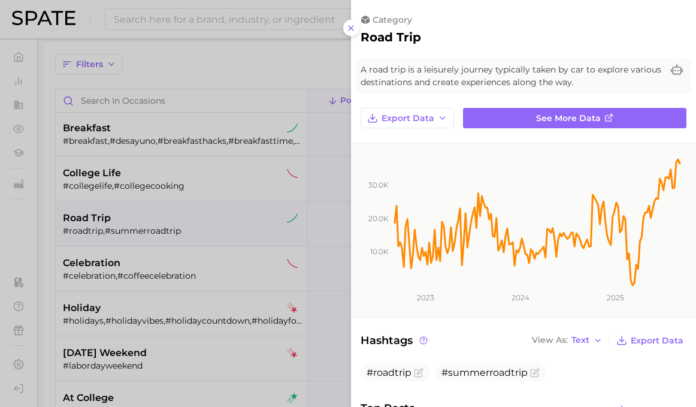
click at [313, 54] on div at bounding box center [348, 203] width 696 height 407
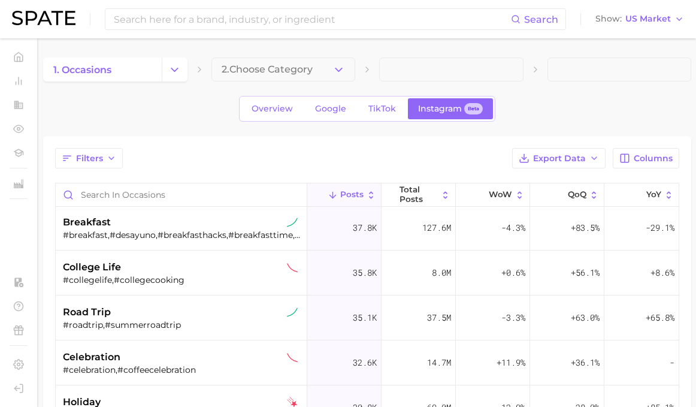
scroll to position [0, 0]
click at [337, 1] on div "Search Show US Market" at bounding box center [348, 19] width 672 height 38
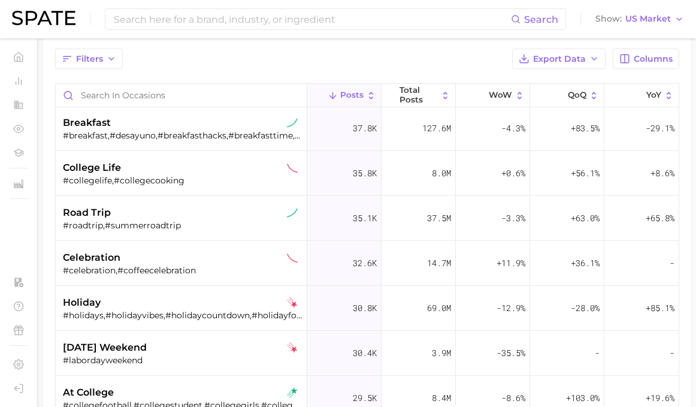
scroll to position [100, 0]
click at [198, 212] on div "road trip" at bounding box center [182, 212] width 239 height 14
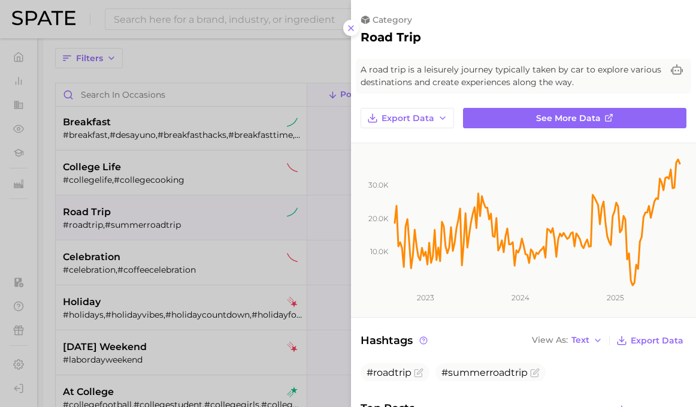
scroll to position [0, 0]
click at [357, 149] on icon "10.0k 20.0k 30.0k 2023 2024 2025" at bounding box center [523, 230] width 345 height 174
click at [316, 147] on div at bounding box center [348, 203] width 696 height 407
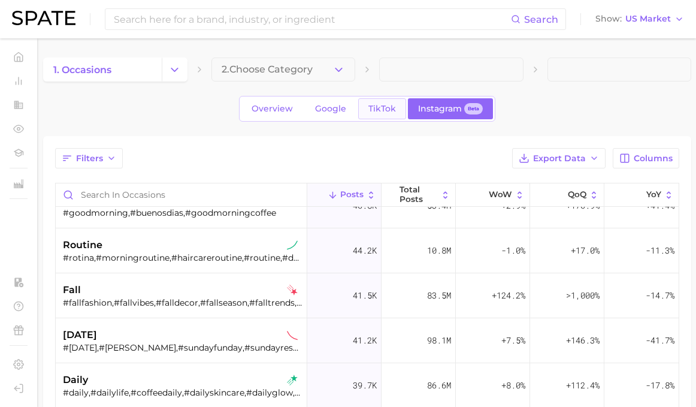
click at [369, 113] on span "TikTok" at bounding box center [382, 109] width 28 height 10
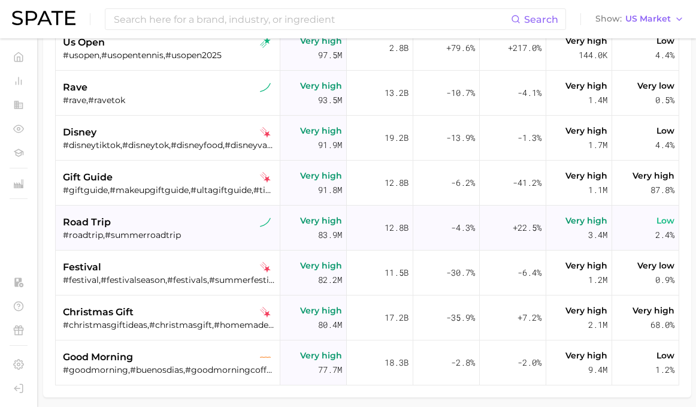
scroll to position [1716, 0]
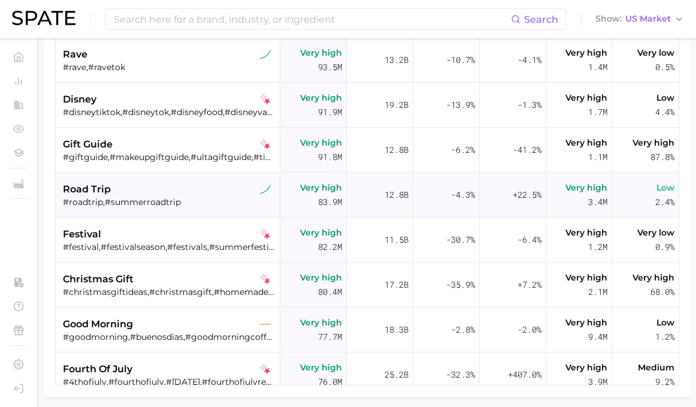
click at [151, 189] on div "road trip" at bounding box center [169, 189] width 213 height 14
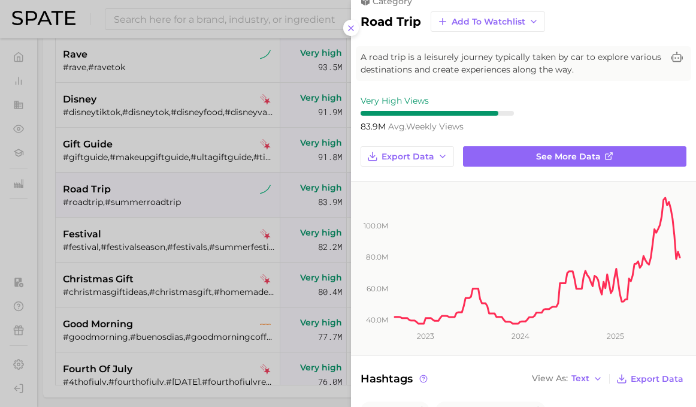
scroll to position [23, 0]
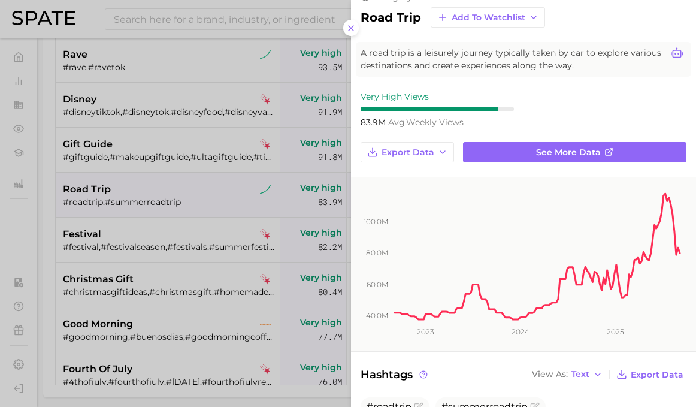
click at [675, 51] on icon at bounding box center [677, 53] width 12 height 12
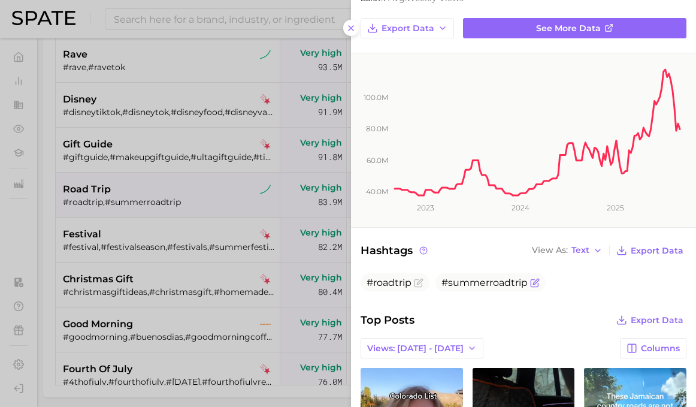
scroll to position [157, 0]
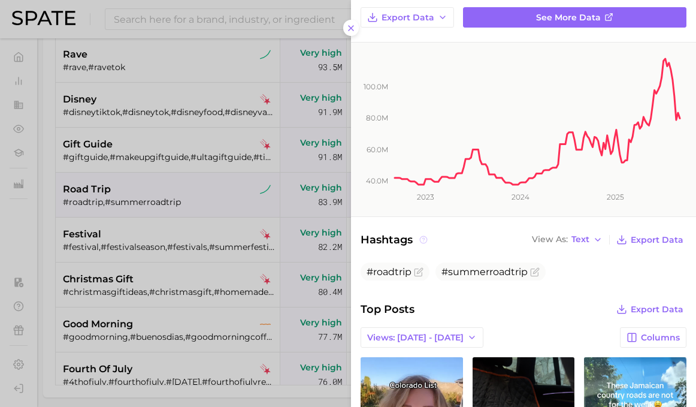
click at [422, 238] on icon at bounding box center [423, 239] width 2 height 2
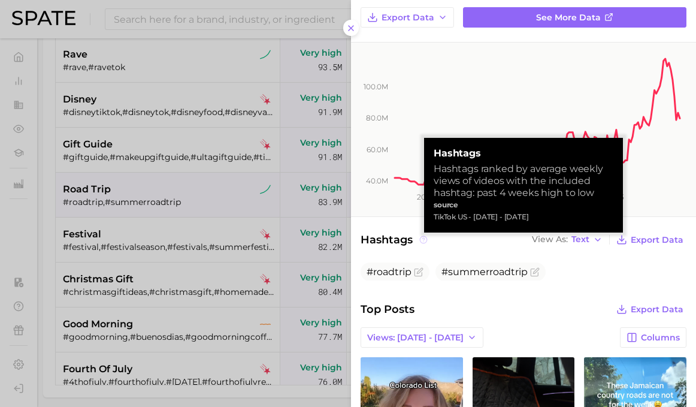
click at [422, 238] on icon at bounding box center [423, 239] width 2 height 2
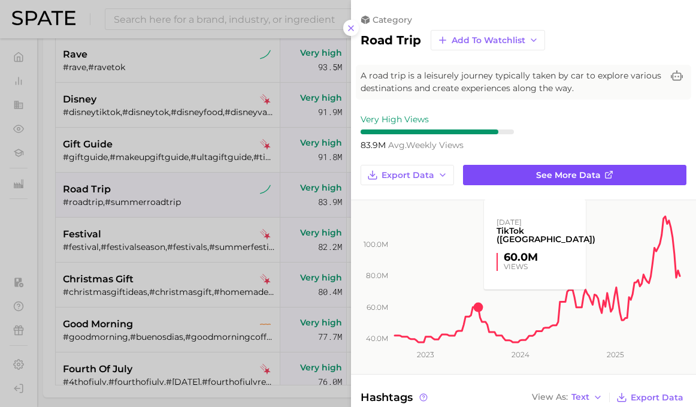
scroll to position [0, 0]
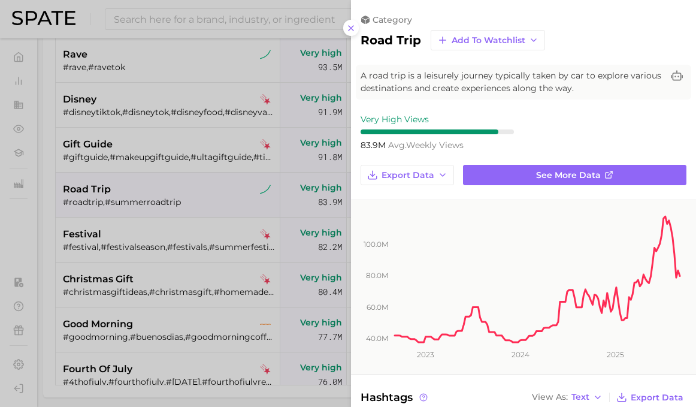
click at [266, 206] on div at bounding box center [348, 203] width 696 height 407
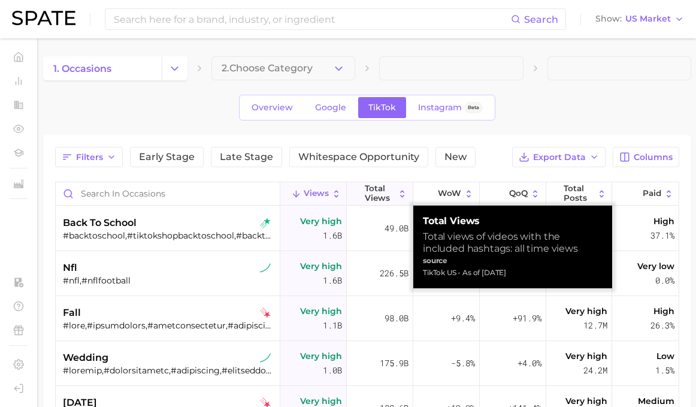
scroll to position [1, 0]
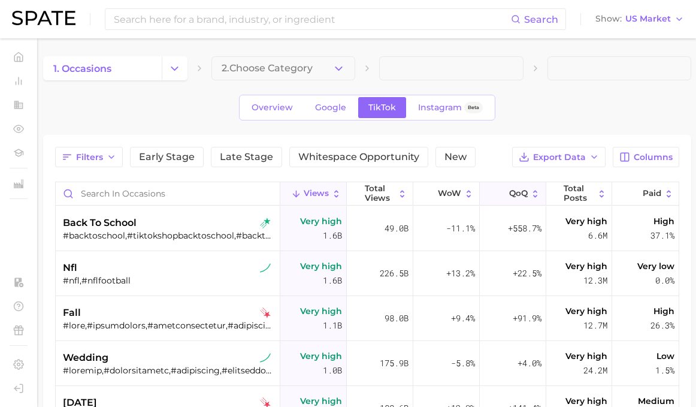
click at [538, 189] on icon at bounding box center [535, 194] width 10 height 10
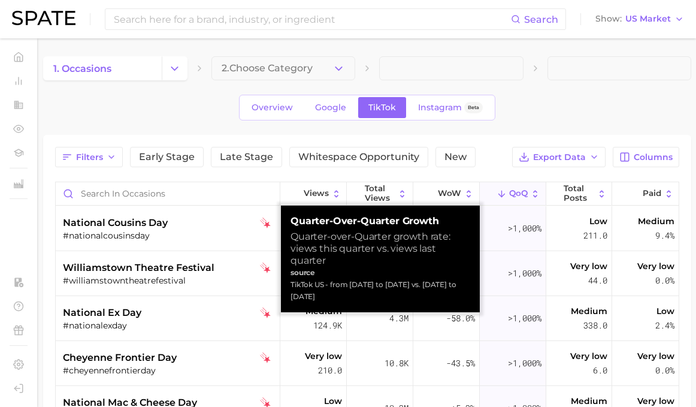
click at [532, 193] on icon at bounding box center [535, 194] width 10 height 10
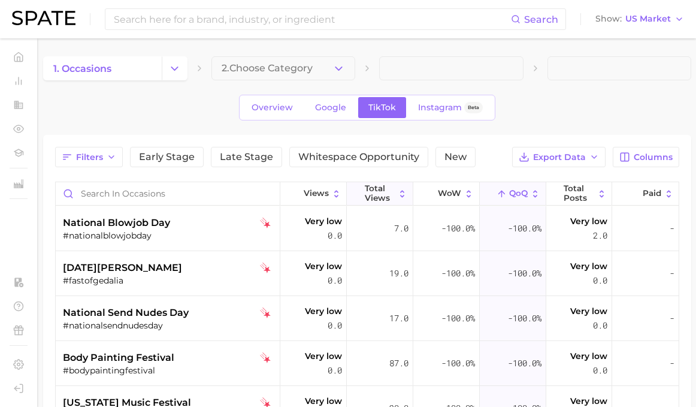
click at [401, 197] on icon at bounding box center [402, 194] width 10 height 10
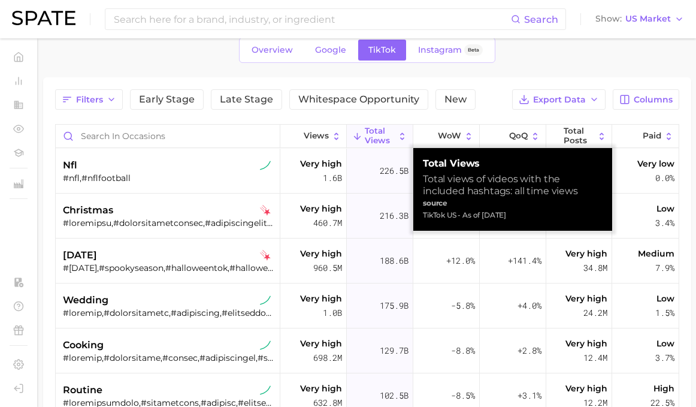
scroll to position [62, 0]
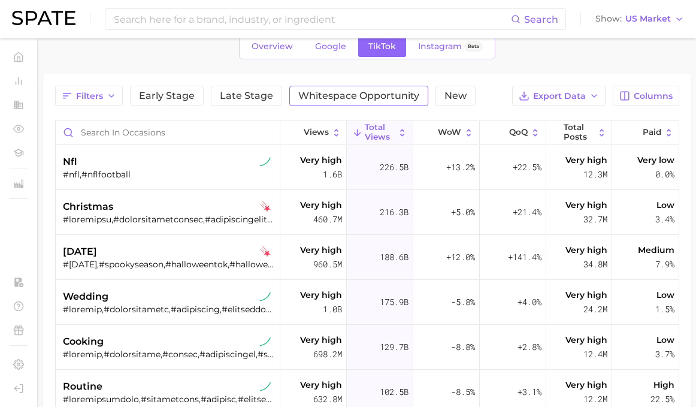
click at [307, 93] on span "Whitespace Opportunity" at bounding box center [358, 96] width 121 height 10
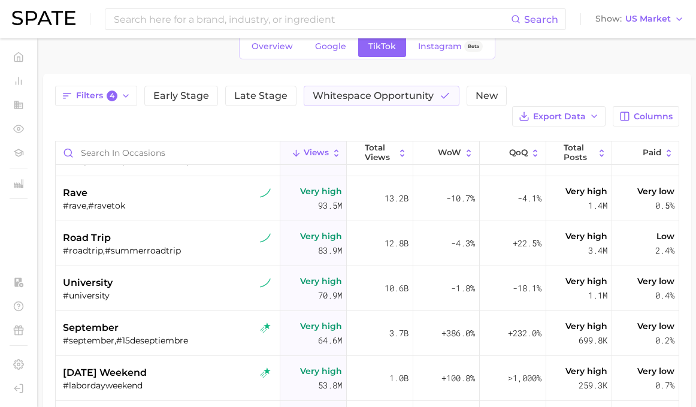
scroll to position [580, 0]
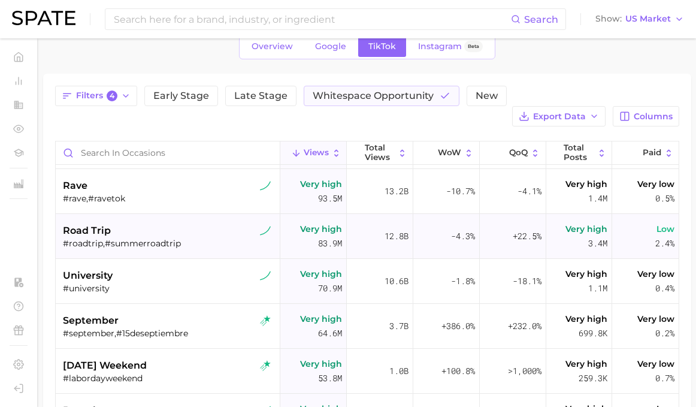
click at [205, 223] on div "road trip" at bounding box center [169, 230] width 213 height 14
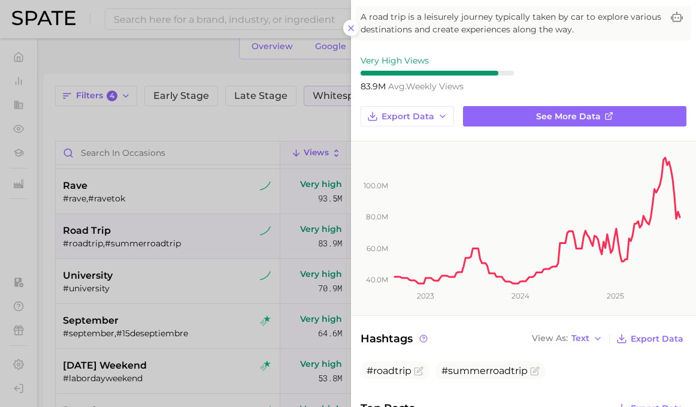
scroll to position [60, 0]
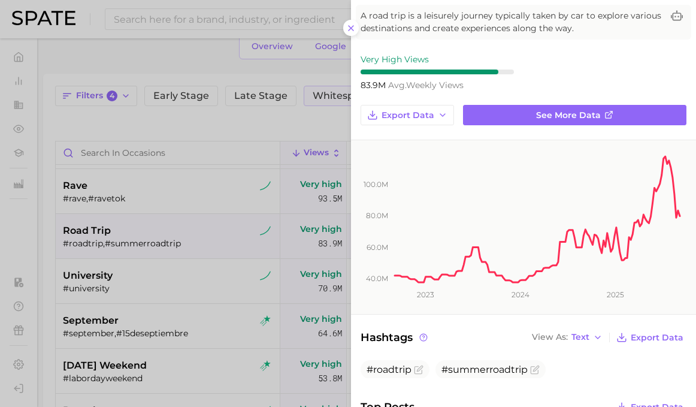
click at [261, 226] on div at bounding box center [348, 203] width 696 height 407
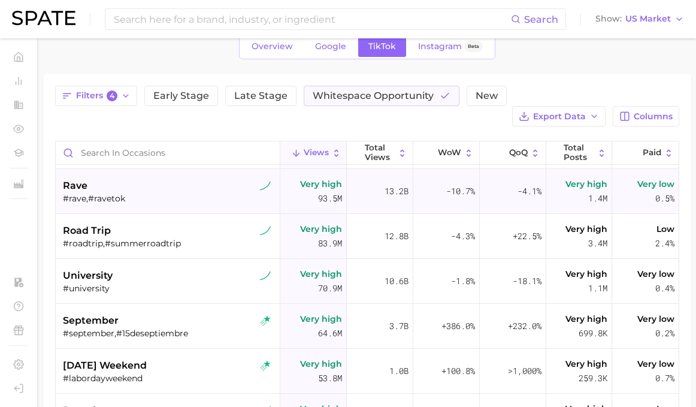
click at [143, 178] on div "rave" at bounding box center [169, 185] width 213 height 14
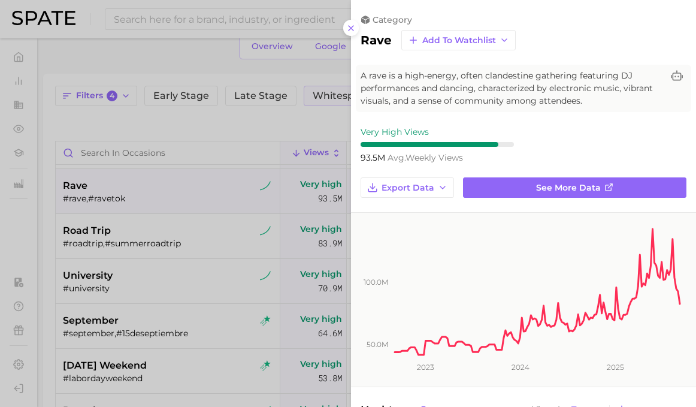
scroll to position [0, 0]
click at [235, 232] on div at bounding box center [348, 203] width 696 height 407
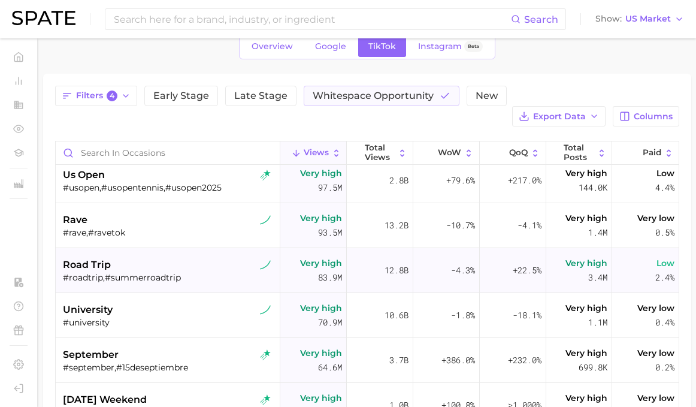
scroll to position [544, 0]
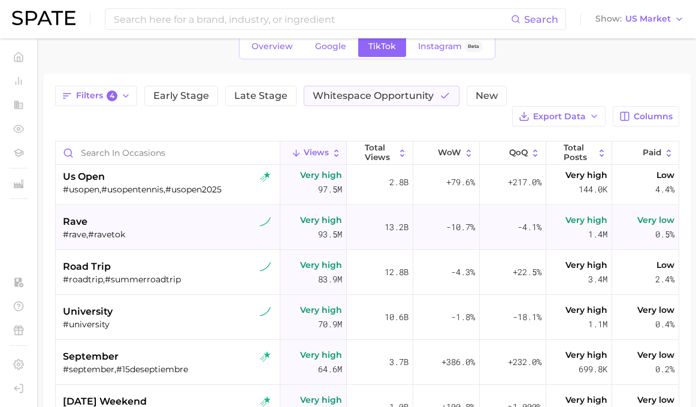
click at [177, 229] on div "#rave,#ravetok" at bounding box center [169, 234] width 213 height 11
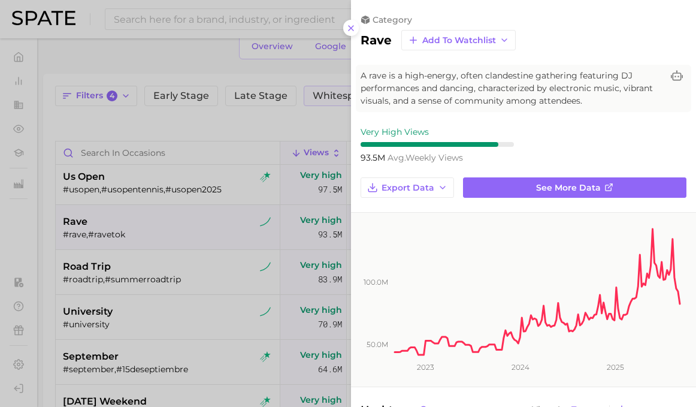
scroll to position [0, 0]
click at [248, 221] on div at bounding box center [348, 203] width 696 height 407
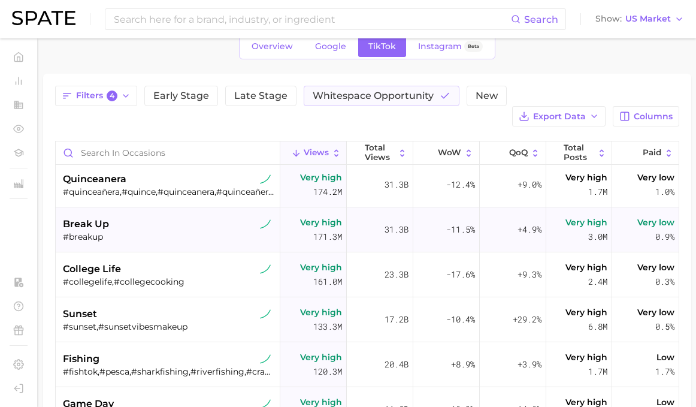
scroll to position [296, 0]
